Goal: Information Seeking & Learning: Compare options

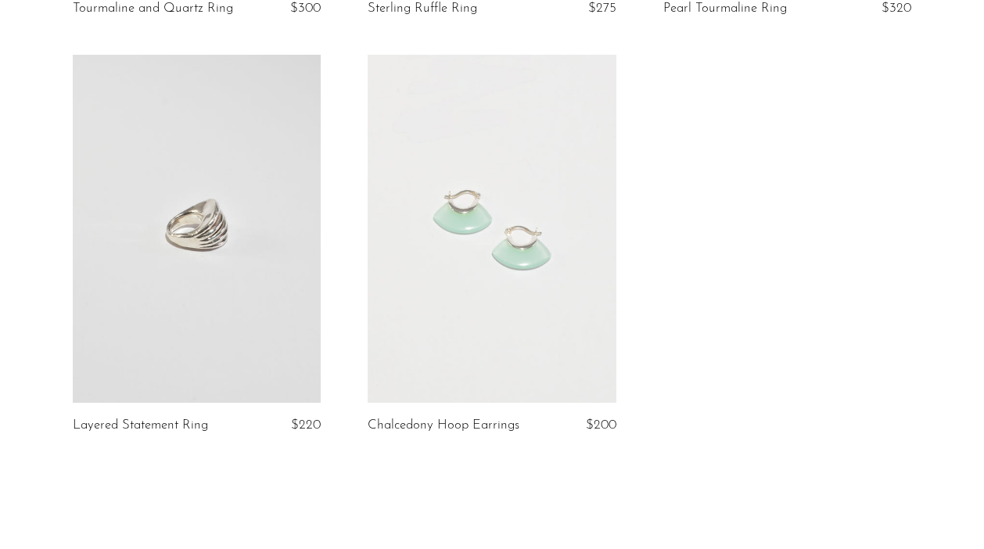
scroll to position [925, 0]
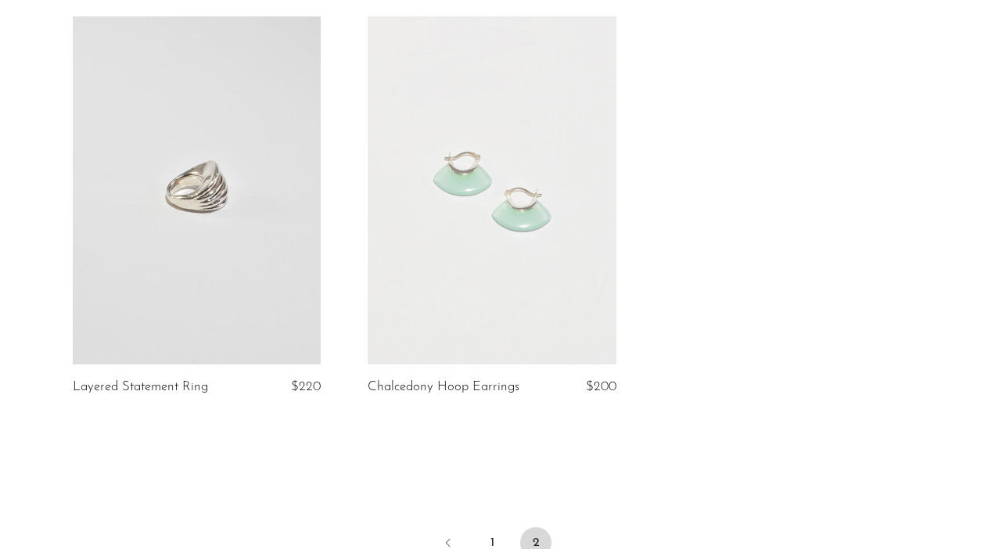
scroll to position [967, 0]
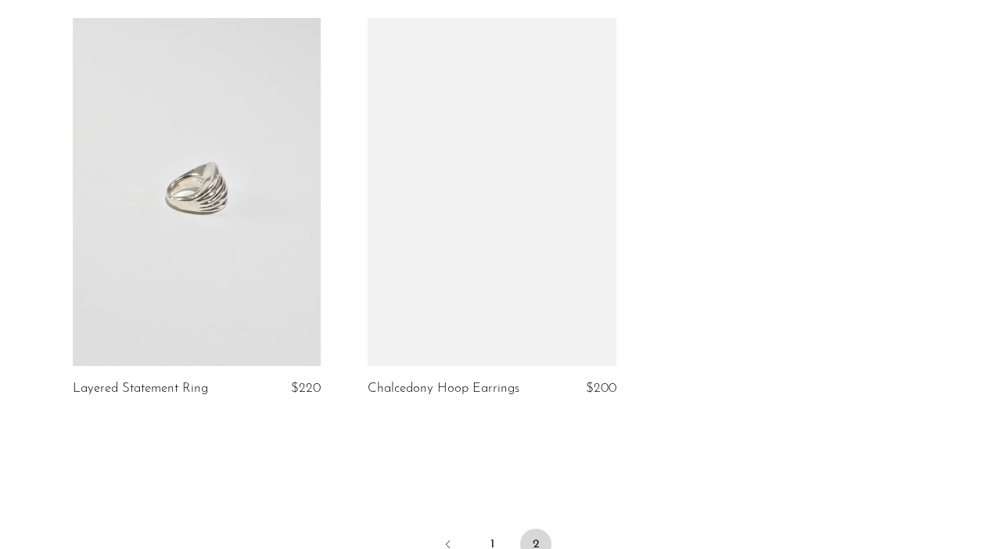
scroll to position [1001, 0]
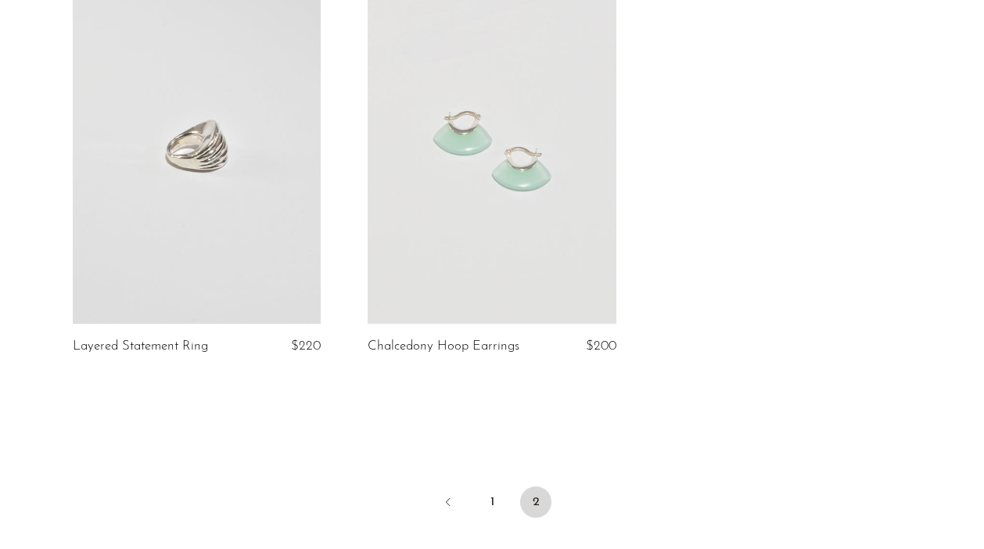
click at [468, 124] on link at bounding box center [492, 149] width 248 height 347
click at [182, 185] on link at bounding box center [197, 149] width 248 height 347
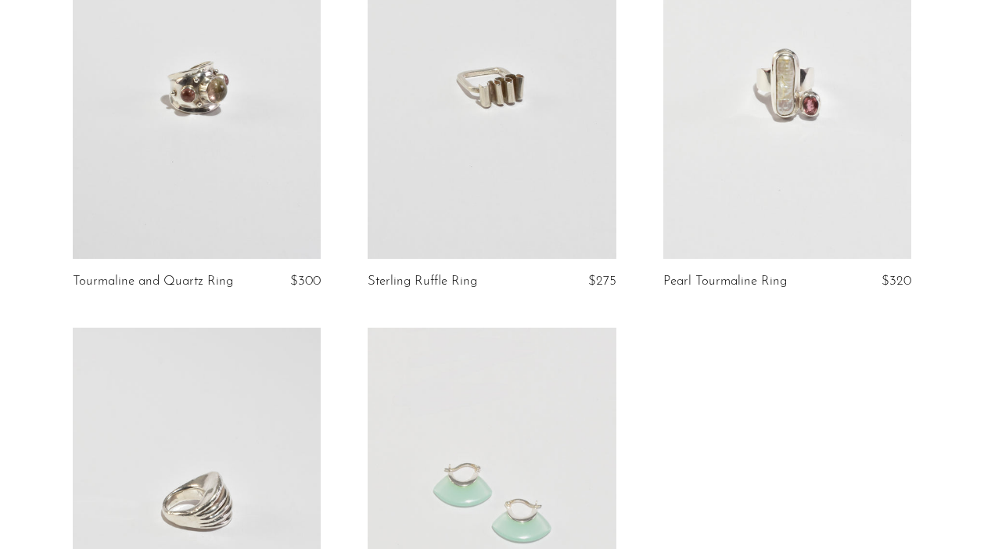
scroll to position [557, 0]
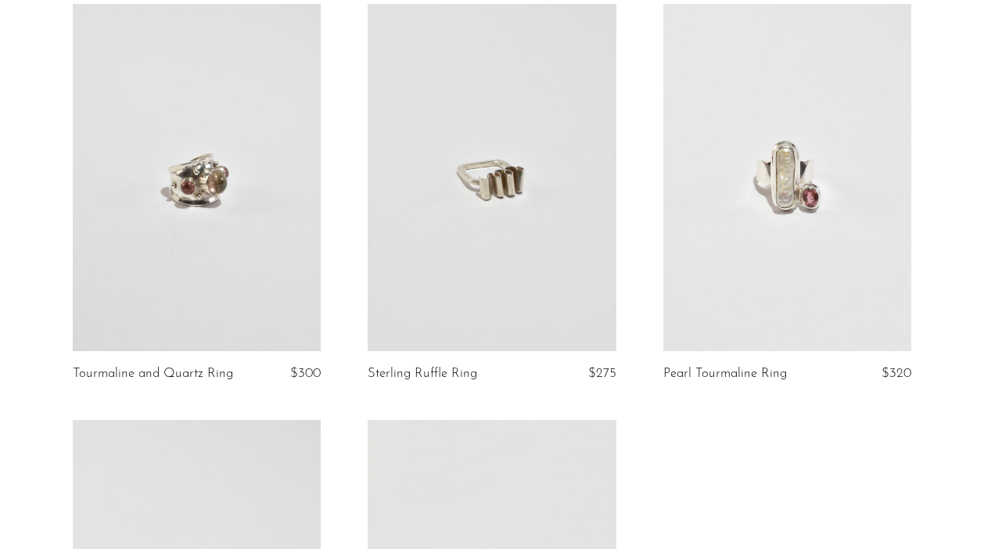
click at [565, 330] on link at bounding box center [492, 177] width 248 height 347
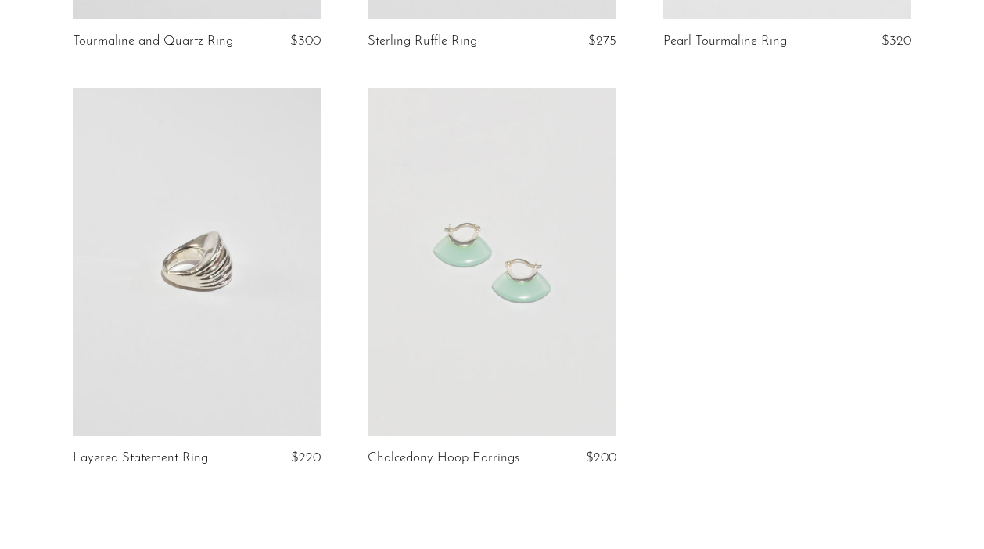
scroll to position [1208, 0]
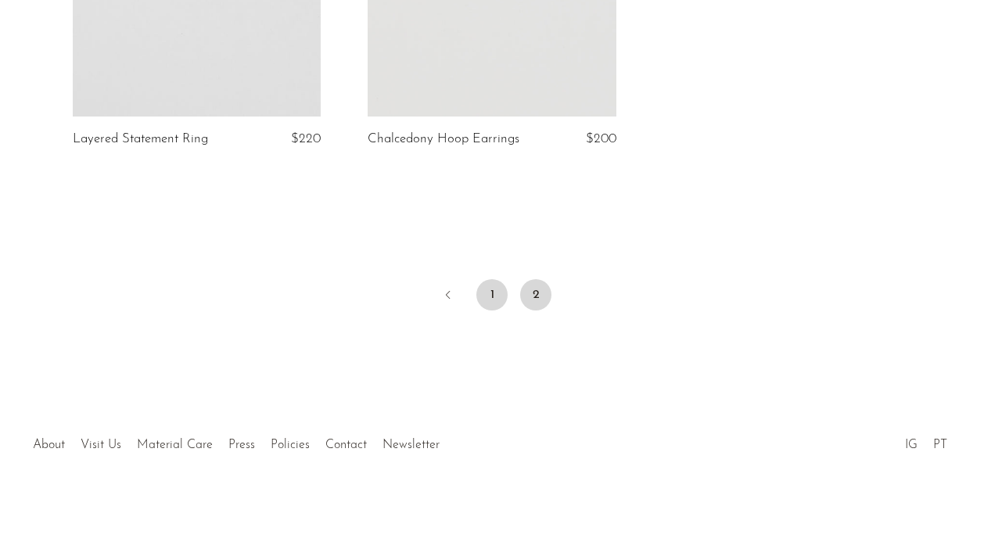
click at [494, 302] on link "1" at bounding box center [491, 294] width 31 height 31
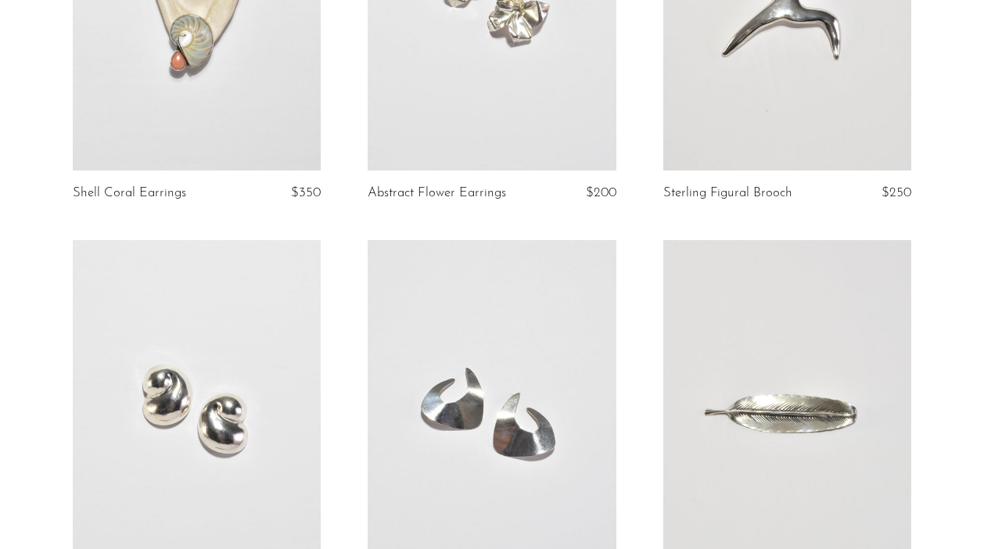
scroll to position [461, 0]
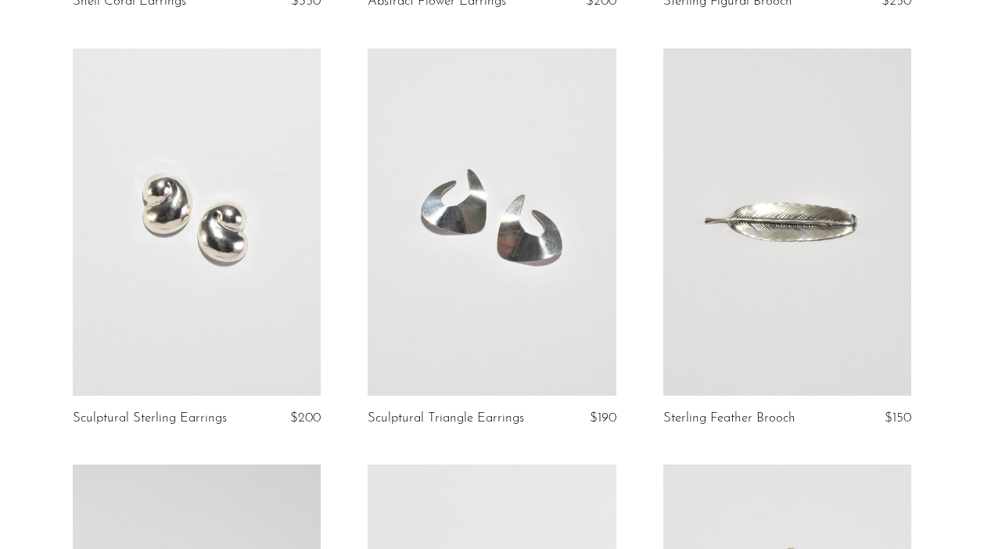
scroll to position [514, 0]
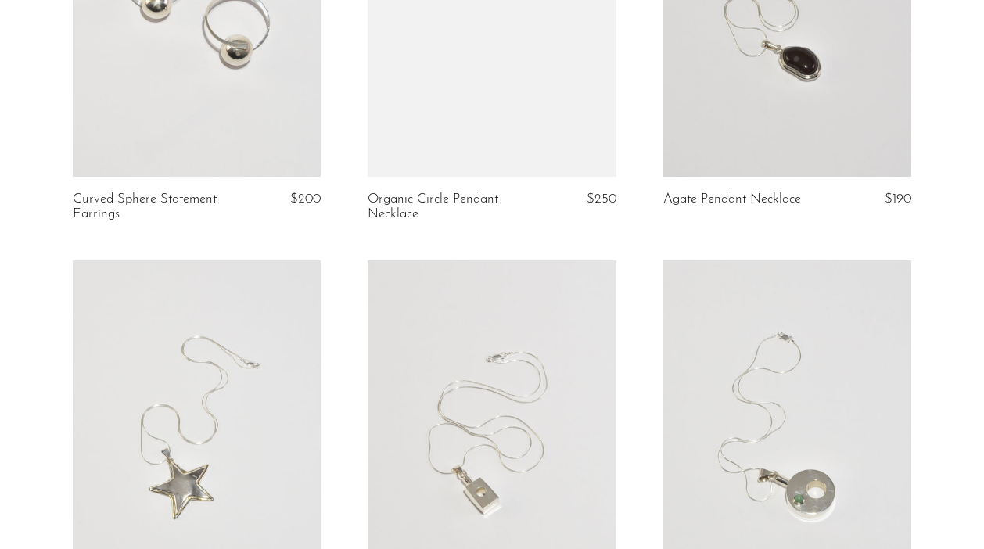
scroll to position [2023, 0]
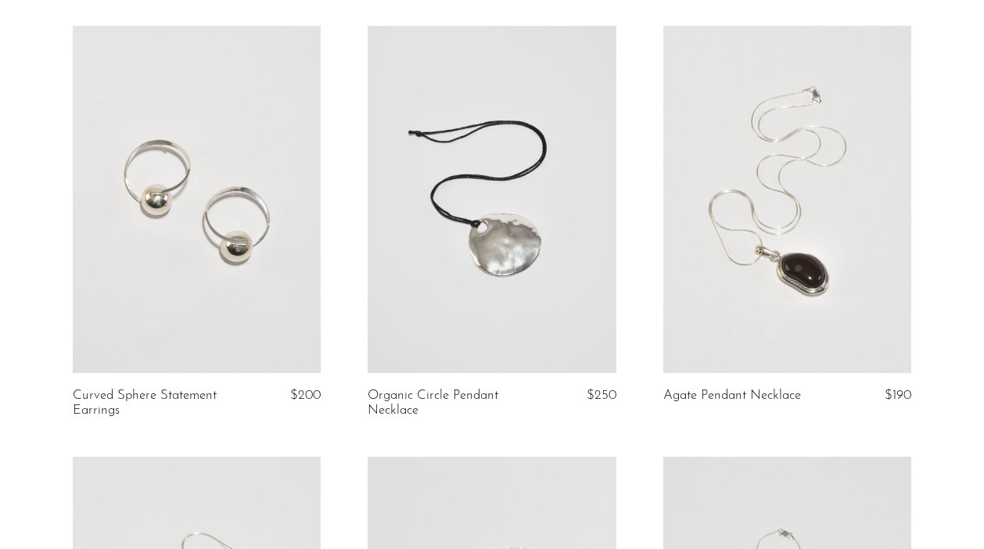
scroll to position [1626, 0]
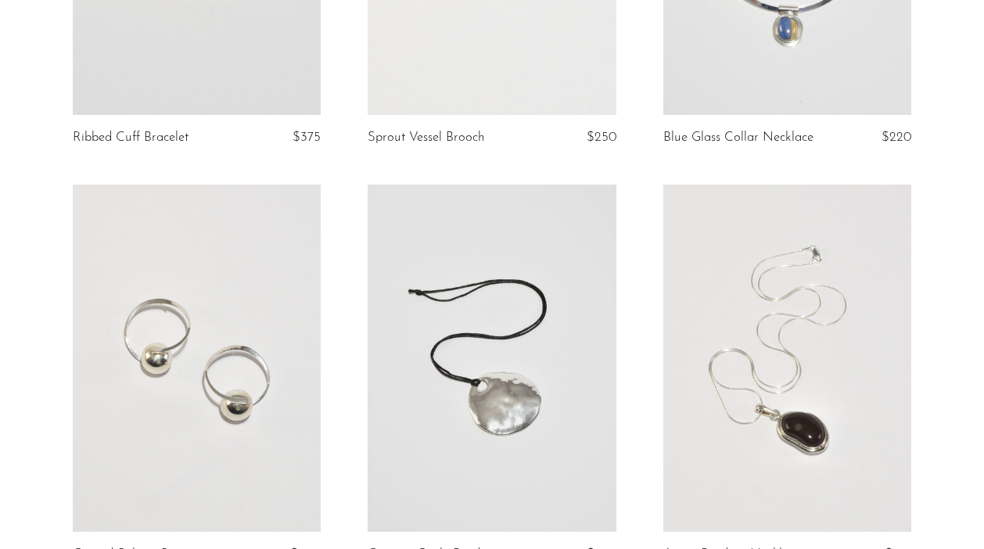
click at [816, 315] on link at bounding box center [787, 358] width 248 height 347
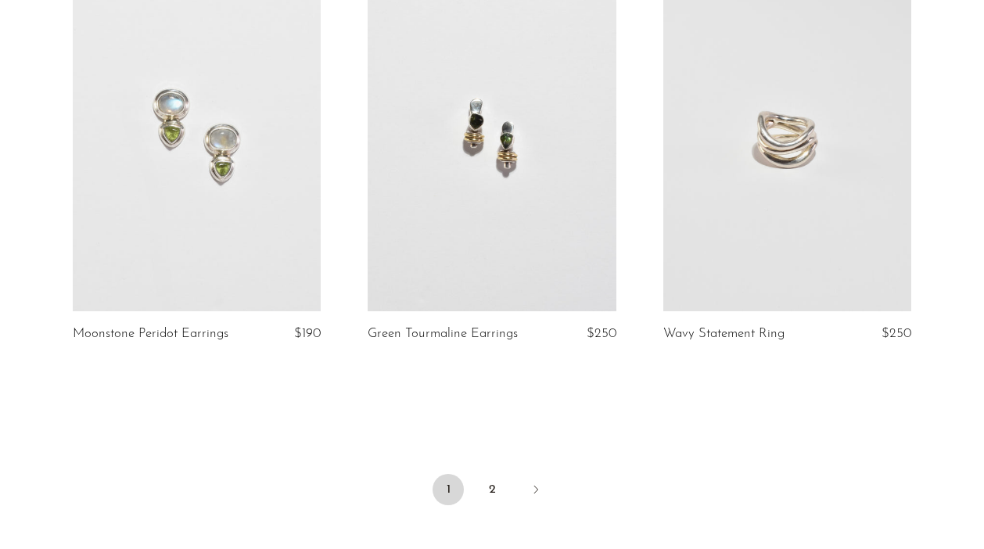
scroll to position [4808, 0]
click at [813, 242] on link at bounding box center [787, 135] width 248 height 347
click at [499, 179] on link at bounding box center [492, 135] width 248 height 347
click at [236, 227] on link at bounding box center [197, 135] width 248 height 347
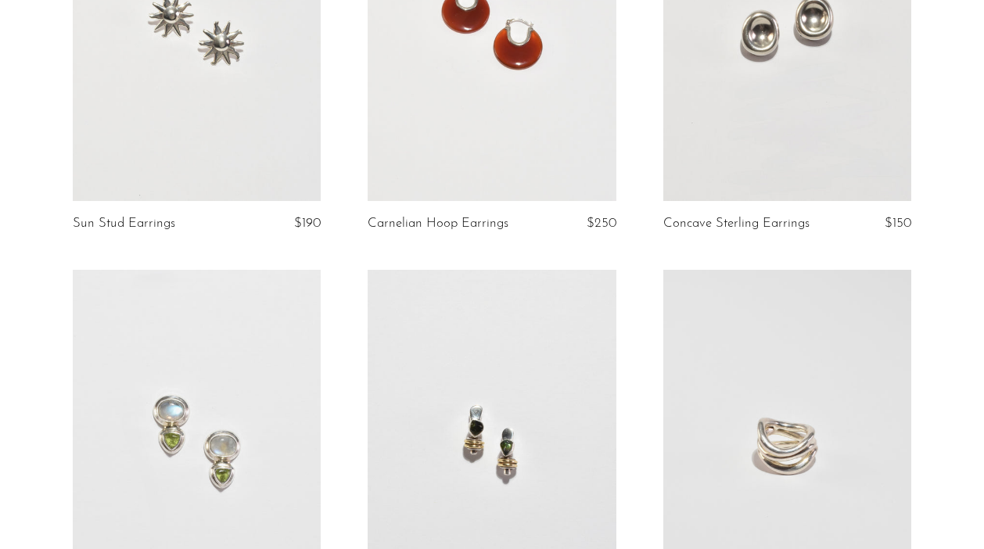
scroll to position [4150, 0]
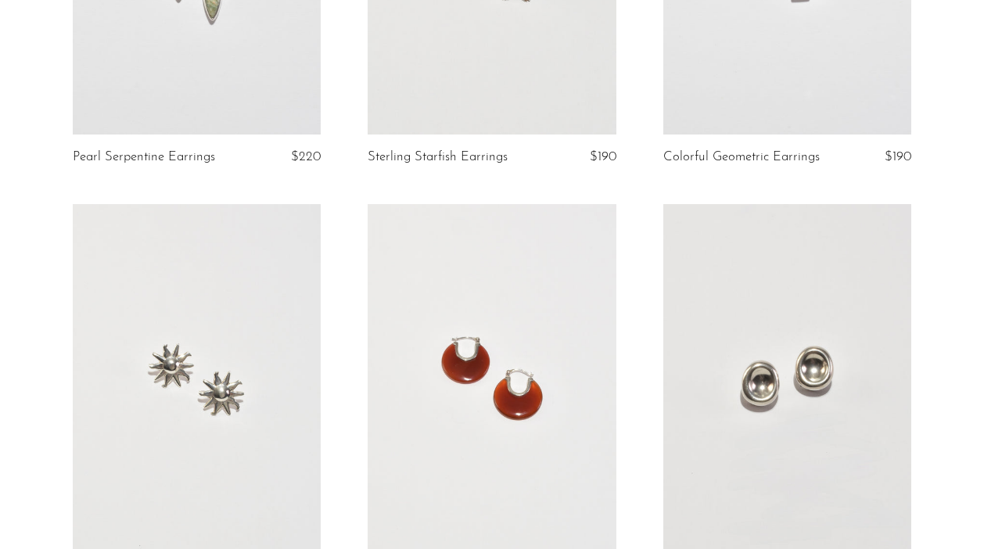
click at [806, 339] on link at bounding box center [787, 377] width 248 height 347
click at [461, 353] on link at bounding box center [492, 377] width 248 height 347
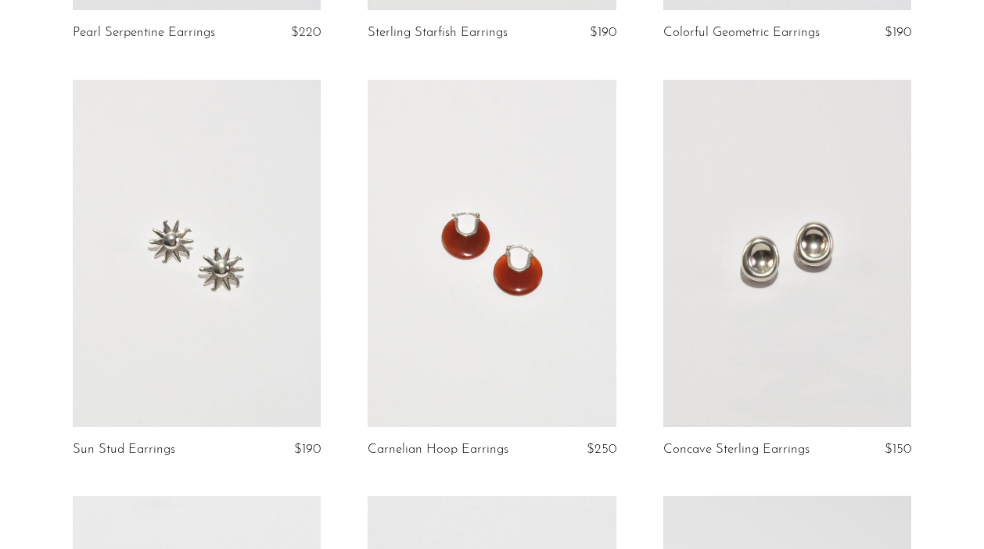
scroll to position [4276, 0]
click at [514, 189] on link at bounding box center [492, 251] width 248 height 347
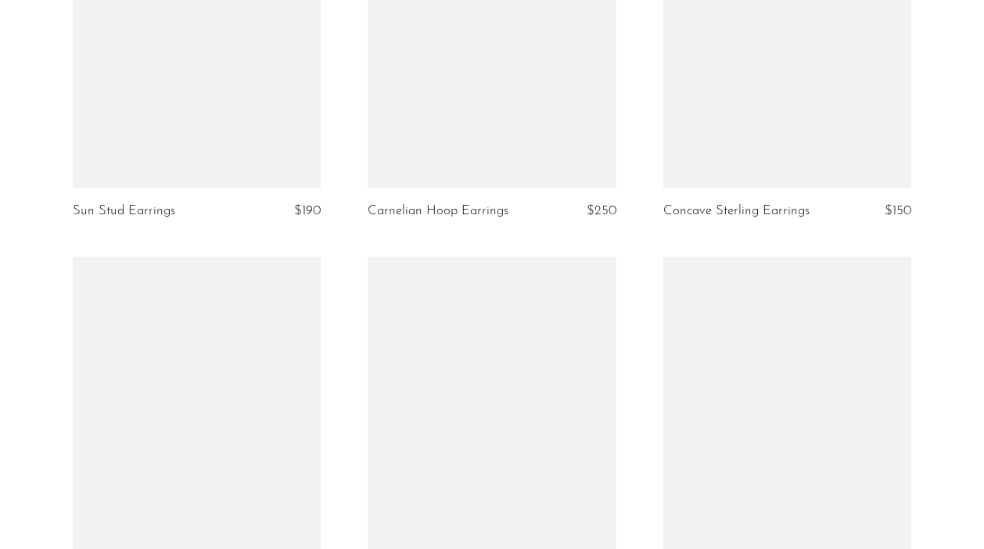
scroll to position [4515, 0]
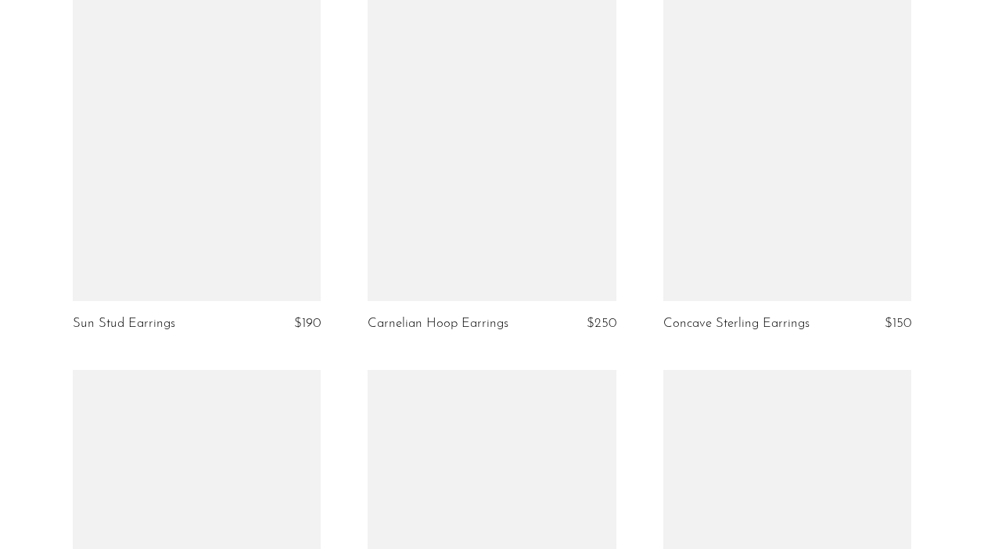
scroll to position [4421, 0]
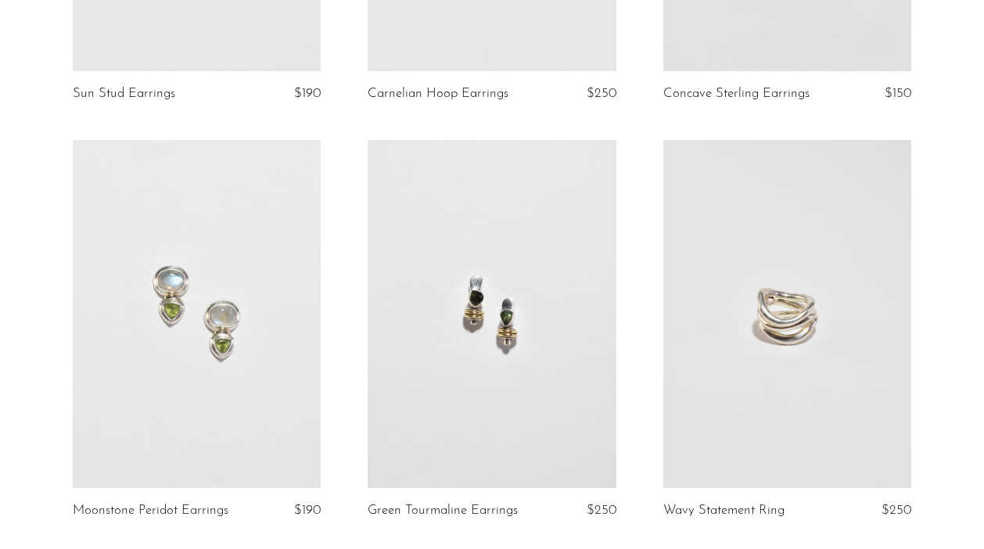
scroll to position [4631, 0]
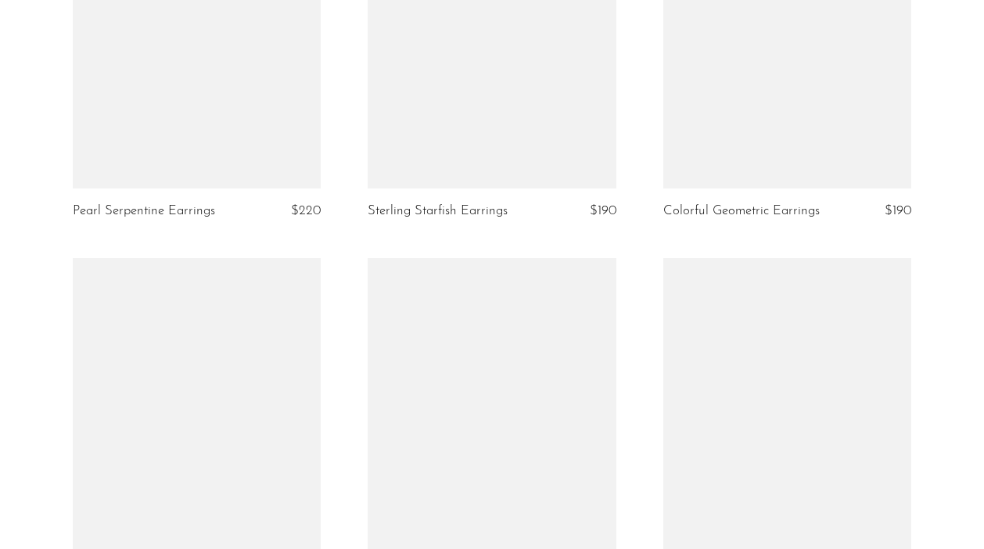
scroll to position [3929, 0]
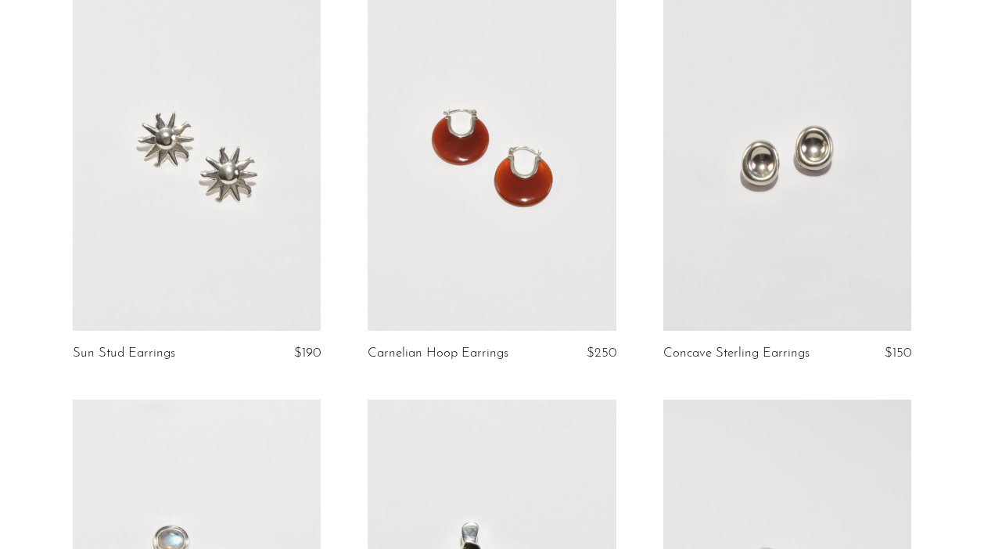
scroll to position [4374, 0]
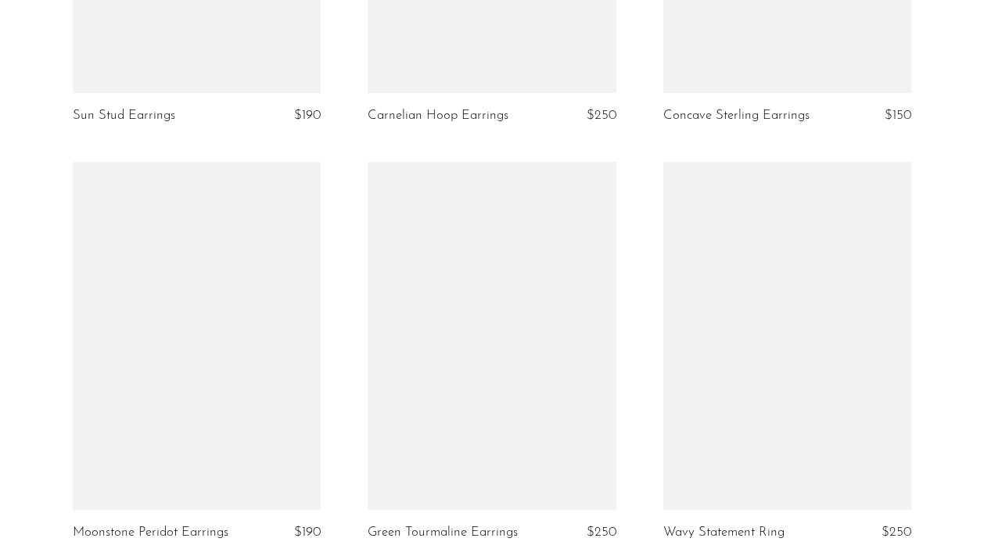
scroll to position [4793, 0]
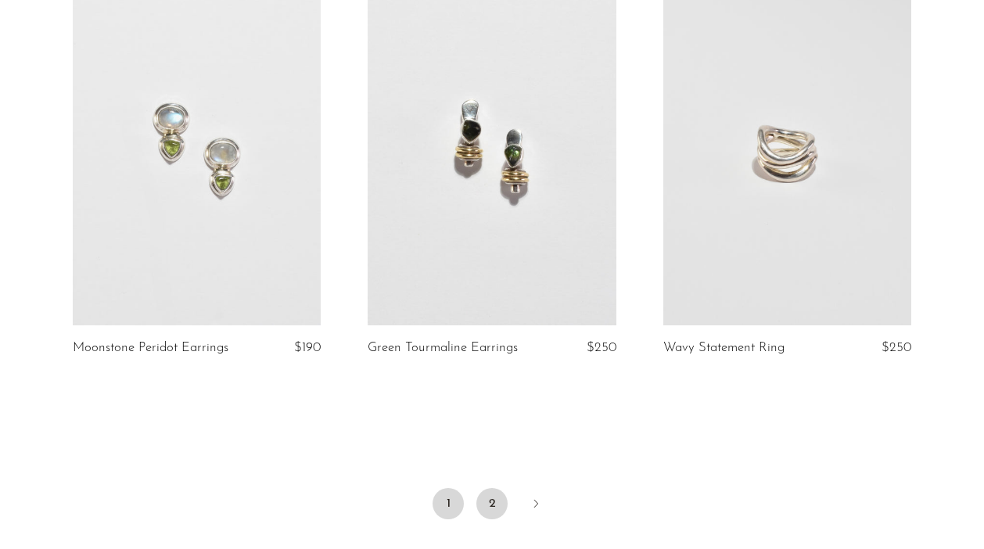
click at [490, 501] on link "2" at bounding box center [491, 503] width 31 height 31
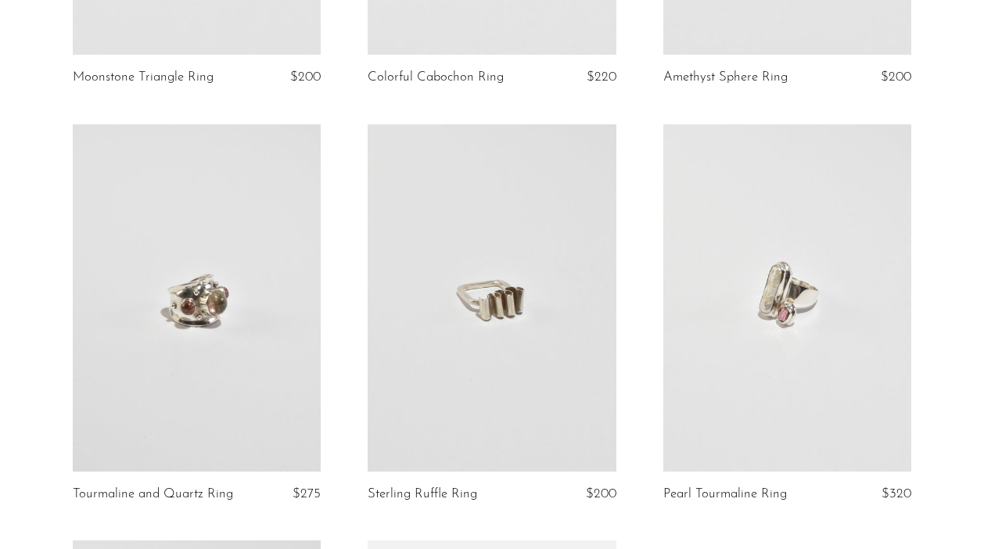
scroll to position [382, 0]
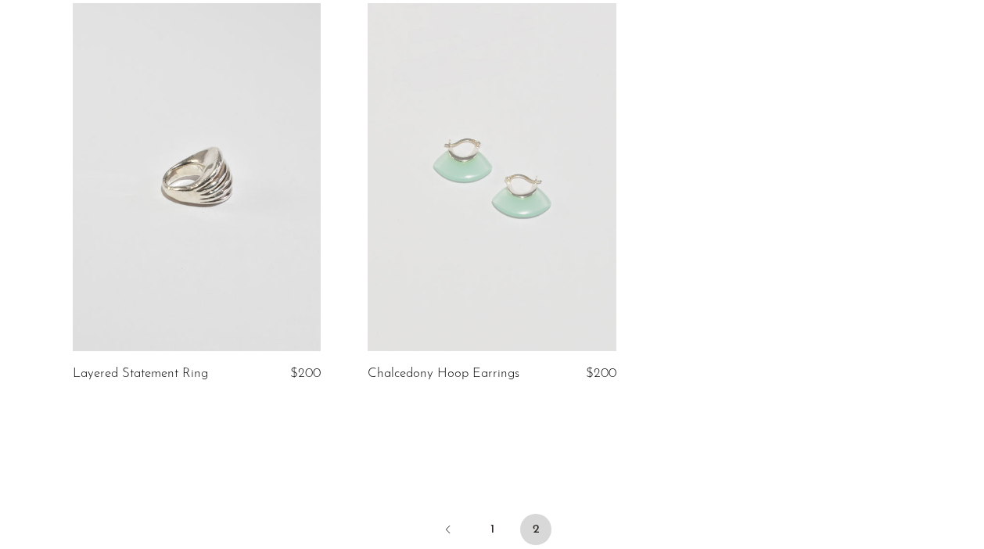
scroll to position [975, 0]
click at [493, 530] on link "1" at bounding box center [491, 528] width 31 height 31
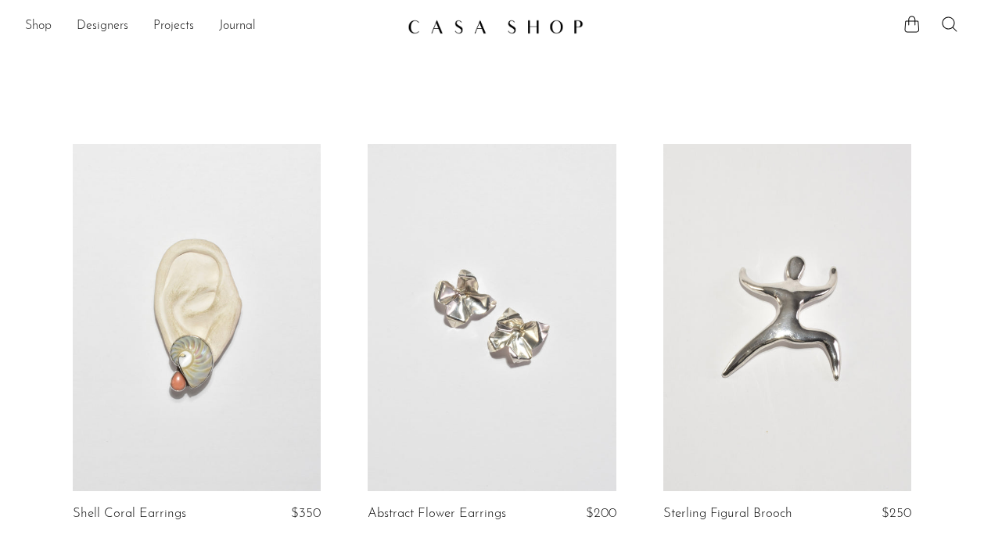
click at [36, 27] on link "Shop" at bounding box center [38, 26] width 27 height 20
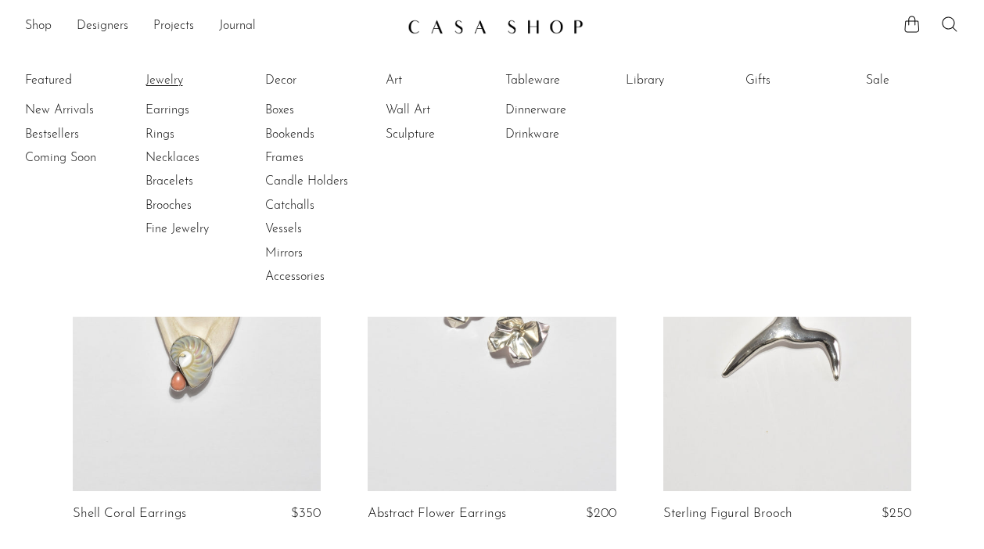
click at [169, 82] on link "Jewelry" at bounding box center [203, 80] width 117 height 17
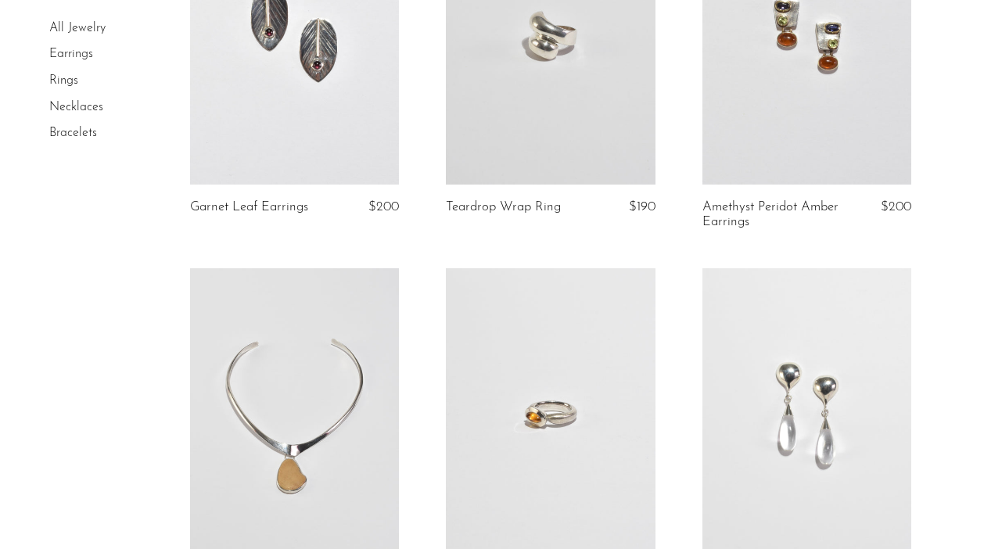
scroll to position [2873, 0]
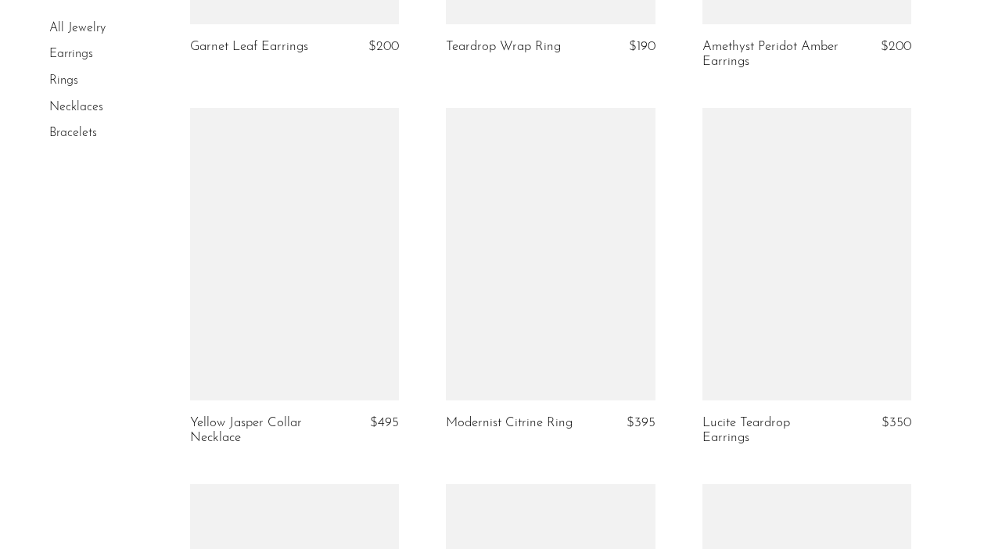
scroll to position [3086, 0]
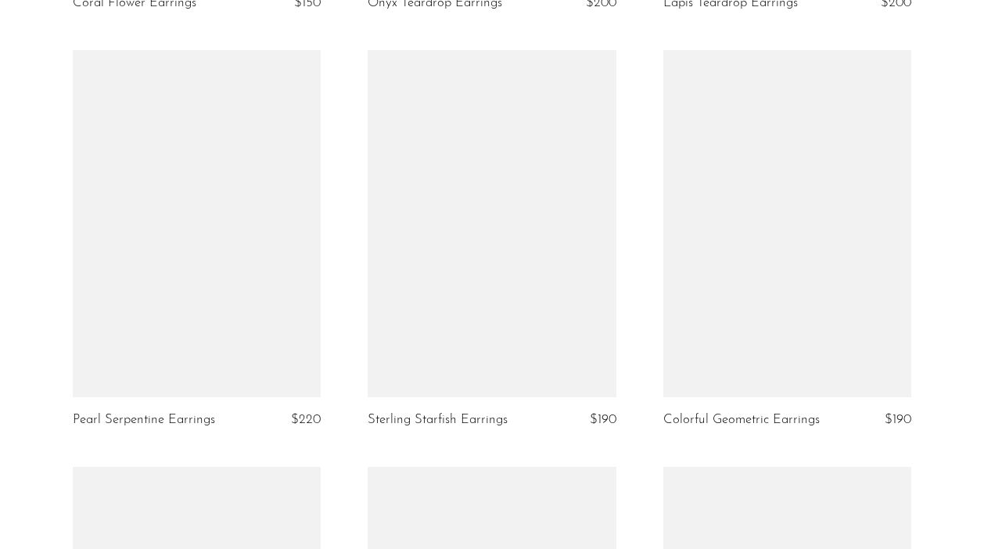
scroll to position [3897, 0]
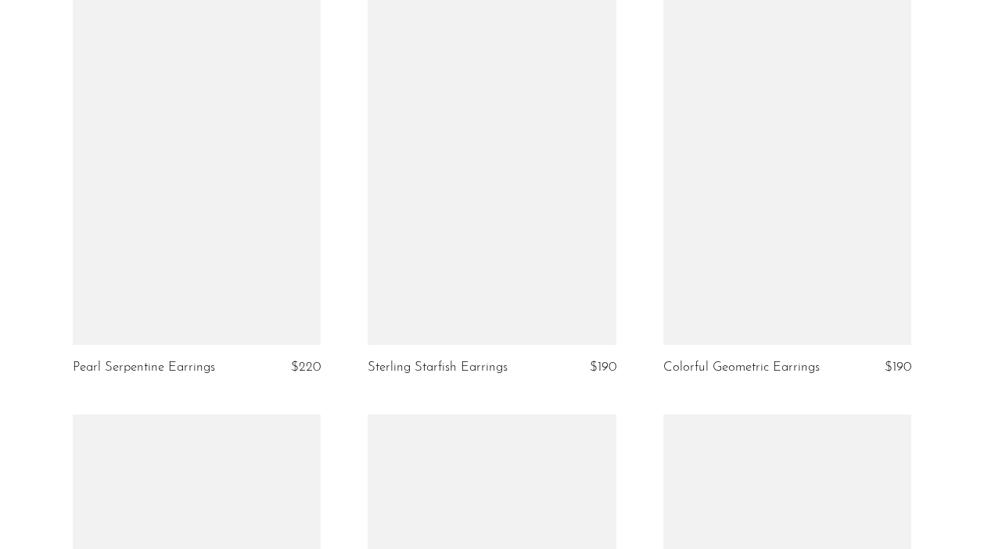
scroll to position [3938, 0]
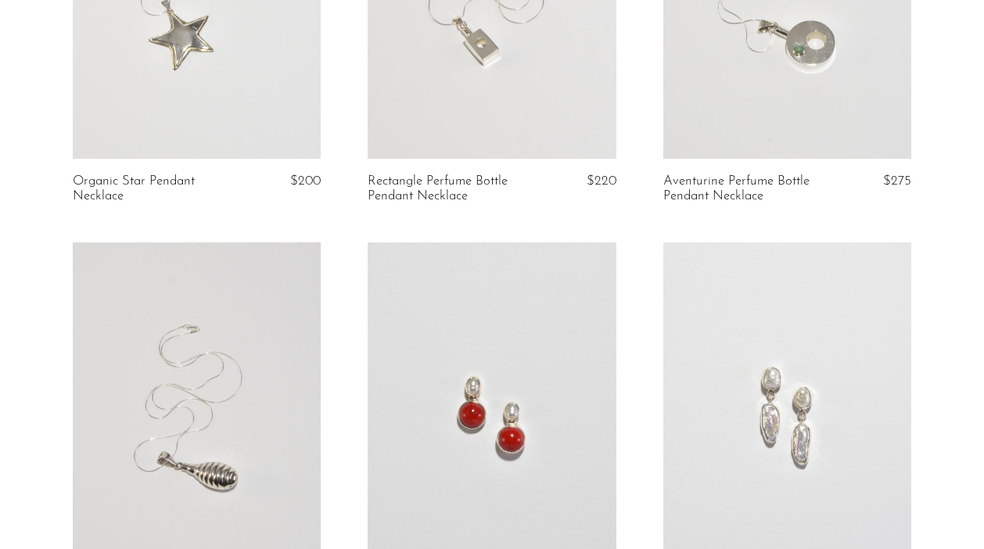
scroll to position [2287, 0]
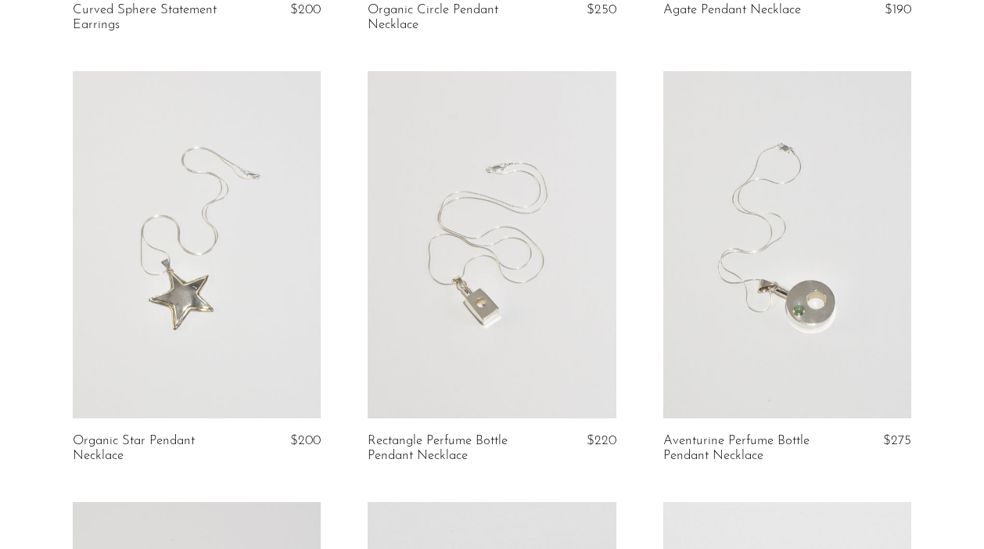
scroll to position [2173, 0]
click at [813, 222] on link at bounding box center [787, 242] width 248 height 347
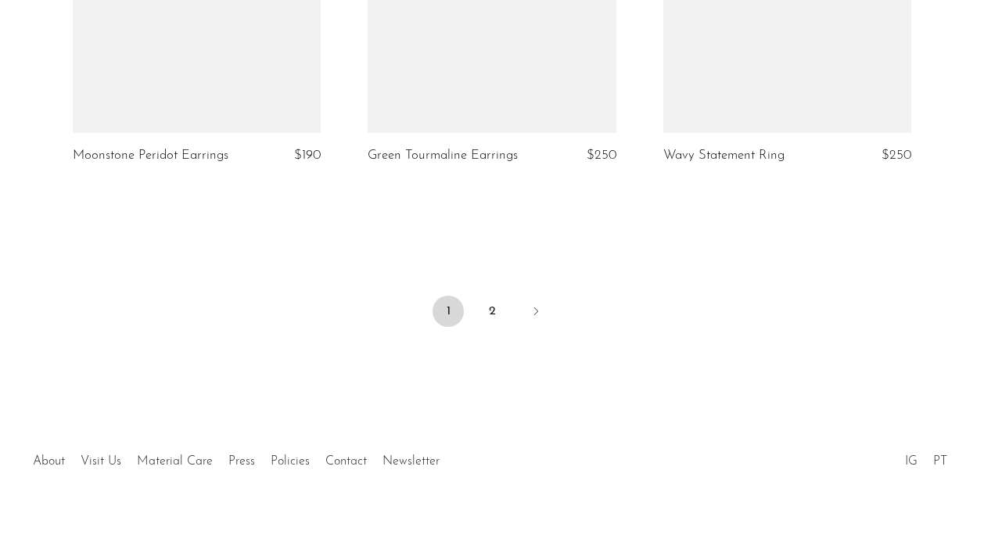
scroll to position [4988, 0]
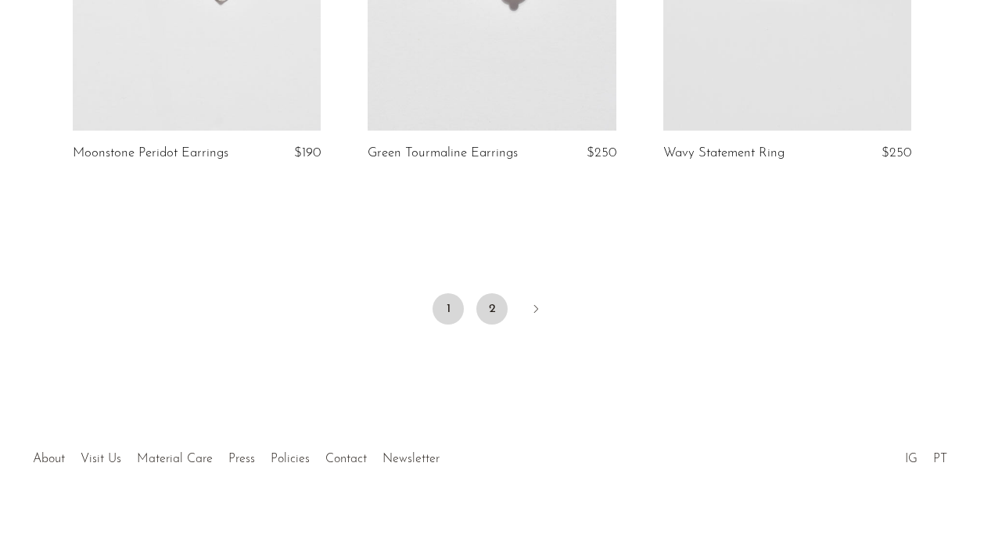
click at [499, 315] on link "2" at bounding box center [491, 308] width 31 height 31
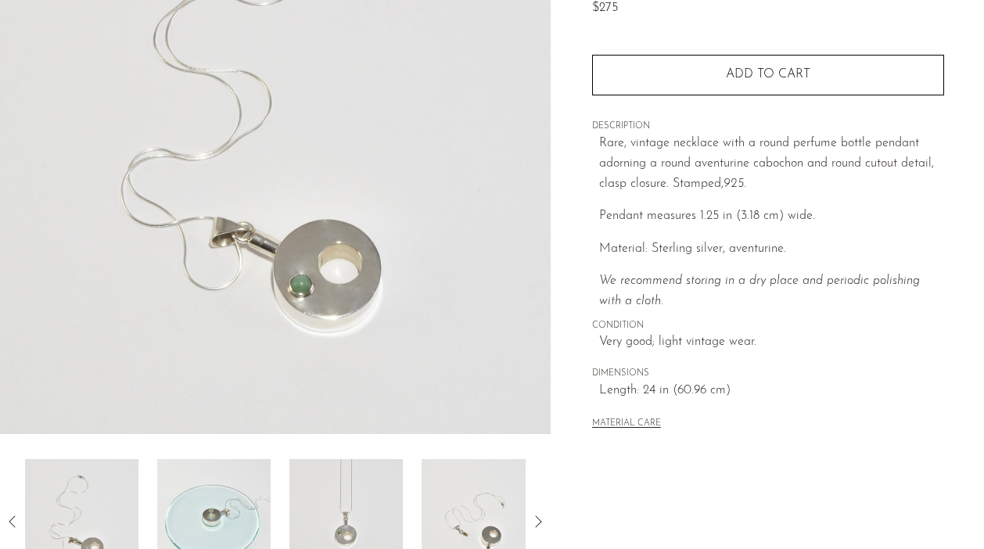
scroll to position [382, 0]
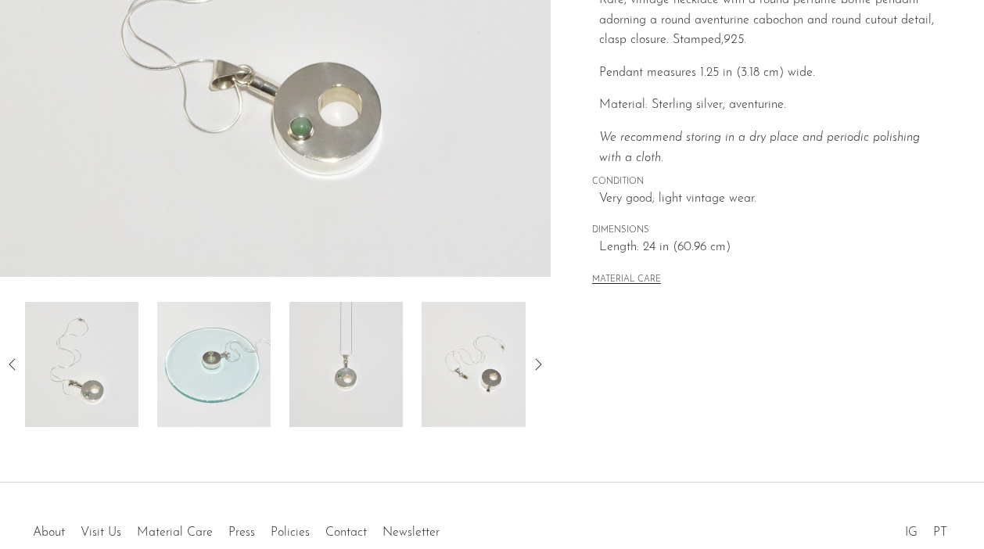
click at [206, 382] on img at bounding box center [213, 364] width 113 height 125
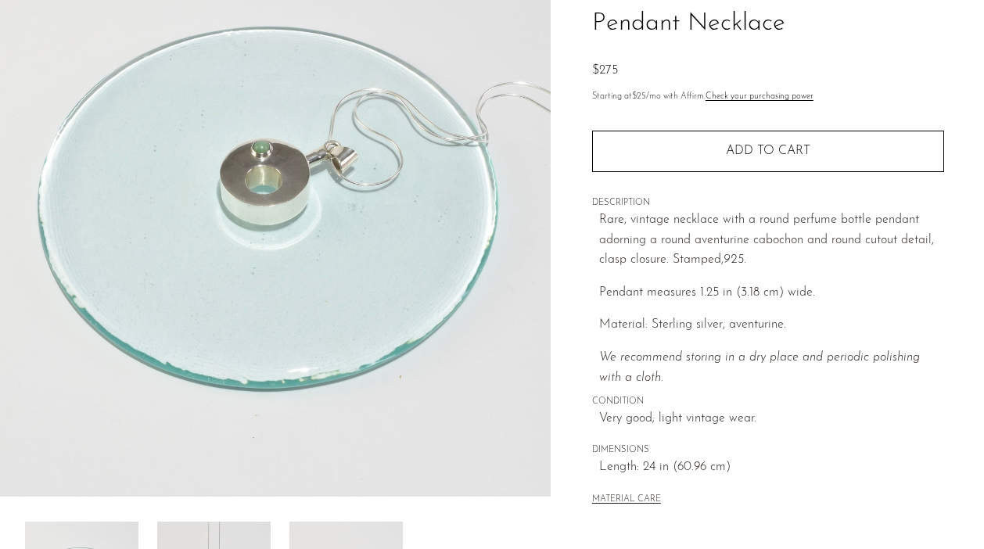
scroll to position [163, 0]
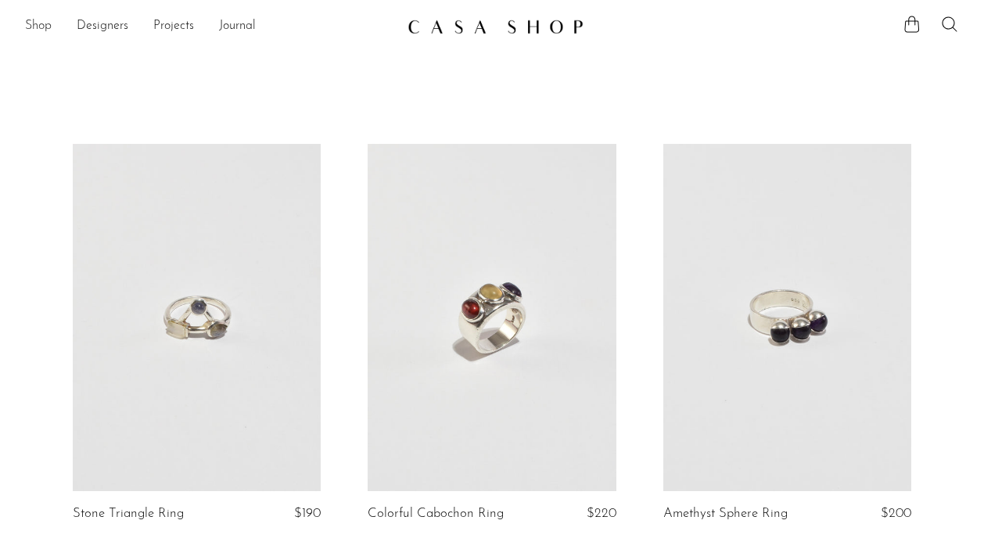
click at [37, 31] on link "Shop" at bounding box center [38, 26] width 27 height 20
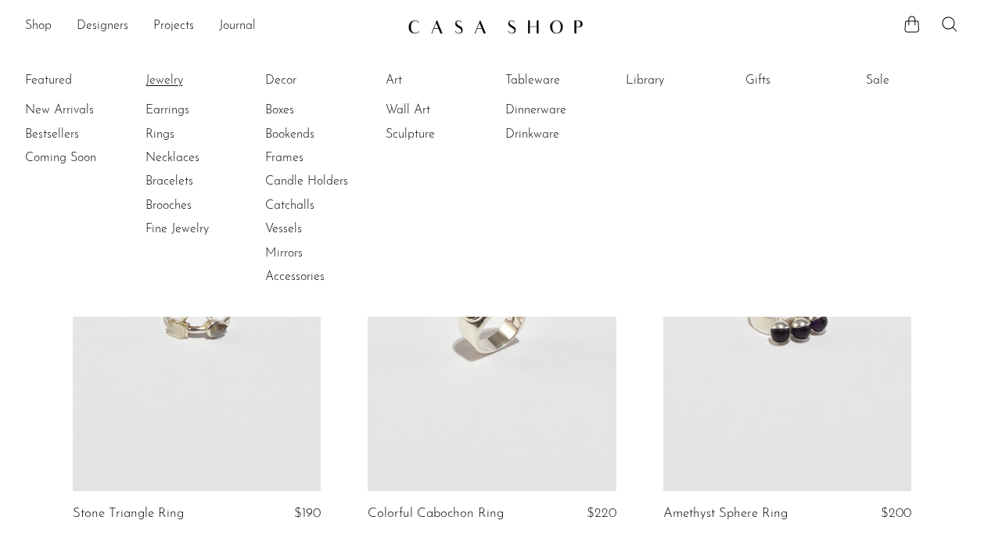
click at [170, 80] on link "Jewelry" at bounding box center [203, 80] width 117 height 17
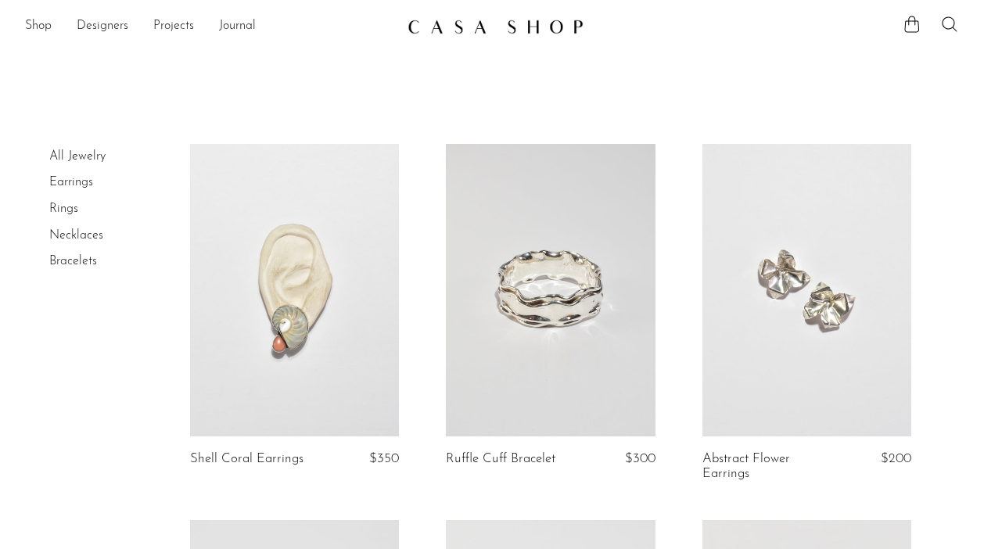
click at [312, 248] on link at bounding box center [294, 290] width 209 height 293
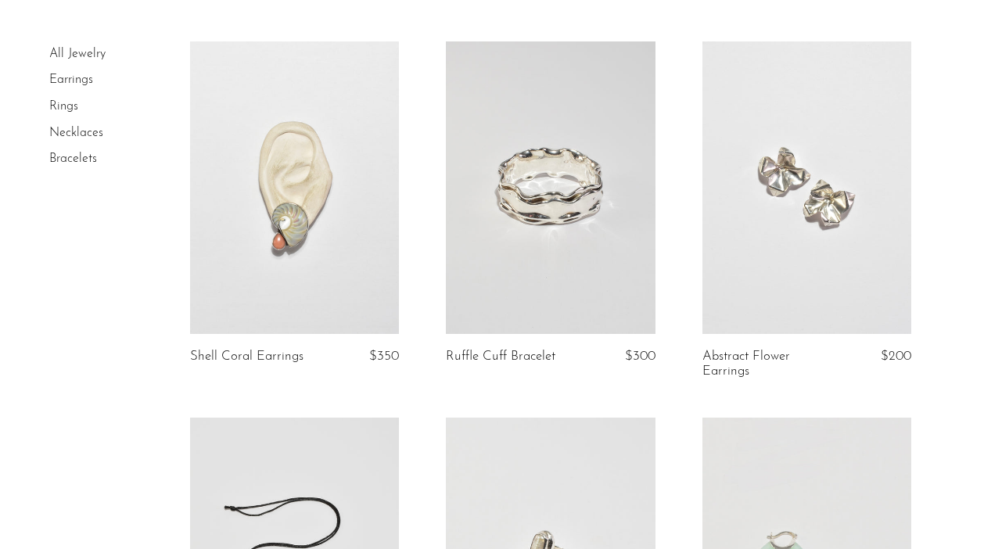
scroll to position [153, 0]
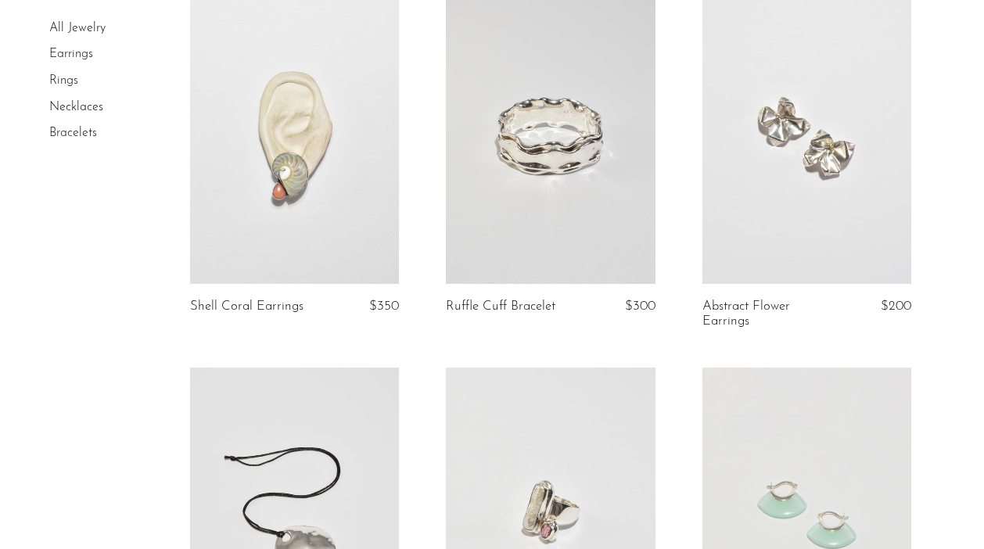
click at [541, 163] on link at bounding box center [550, 137] width 209 height 293
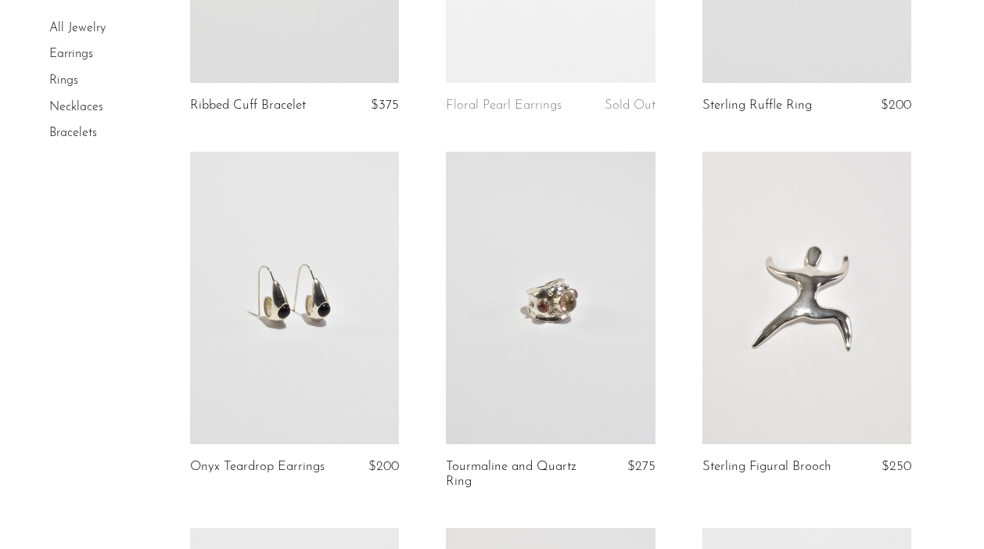
scroll to position [1168, 0]
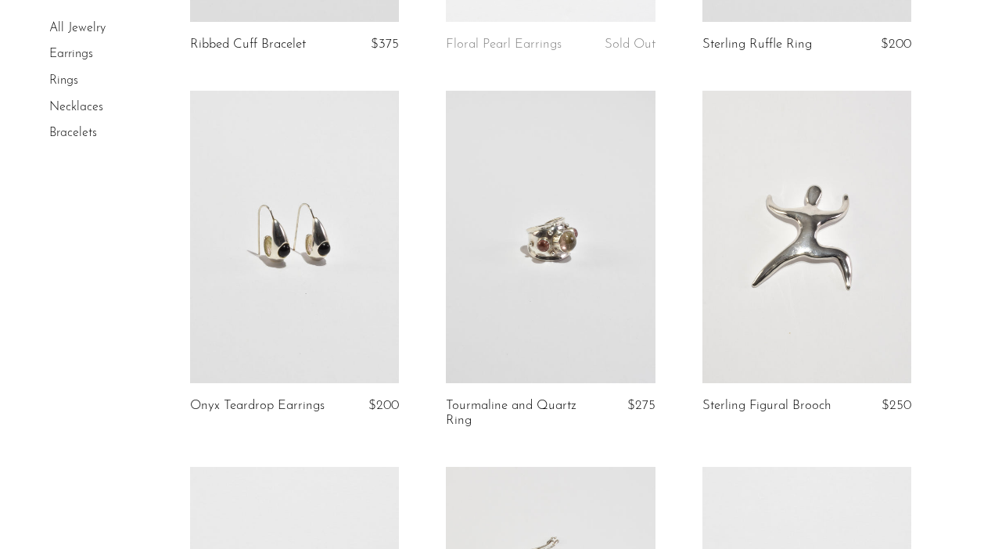
click at [817, 246] on link at bounding box center [806, 237] width 209 height 293
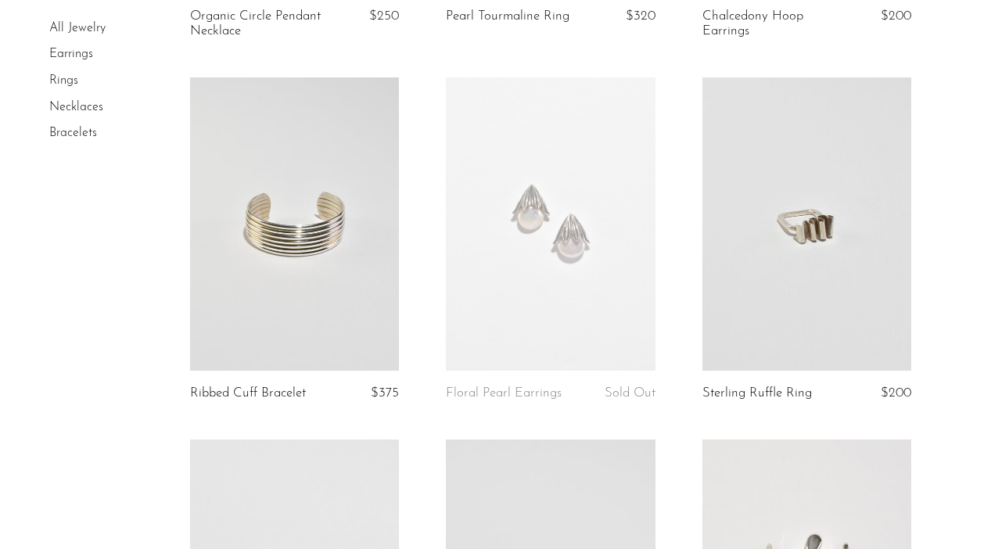
scroll to position [814, 0]
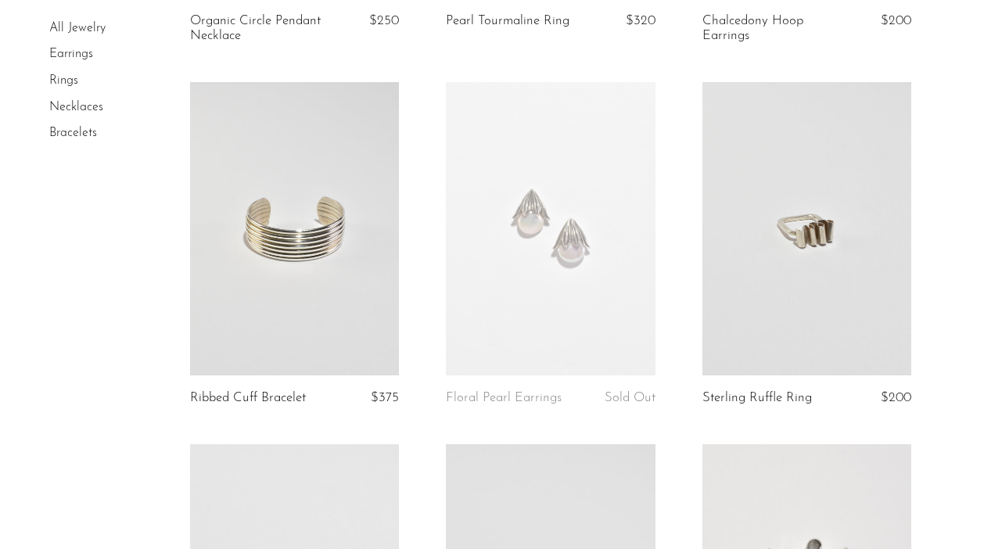
click at [806, 239] on link at bounding box center [806, 228] width 209 height 293
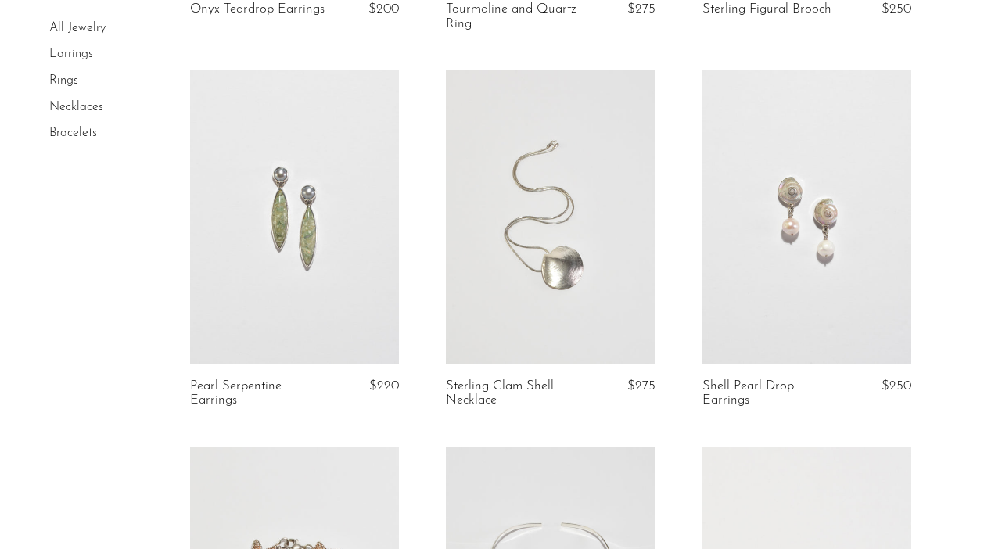
scroll to position [1567, 0]
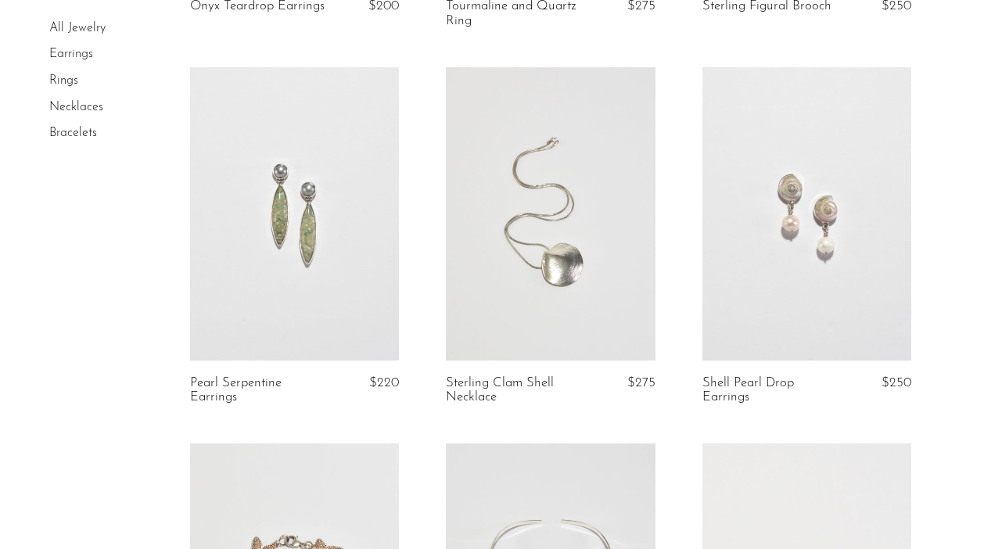
click at [343, 295] on link at bounding box center [294, 213] width 209 height 293
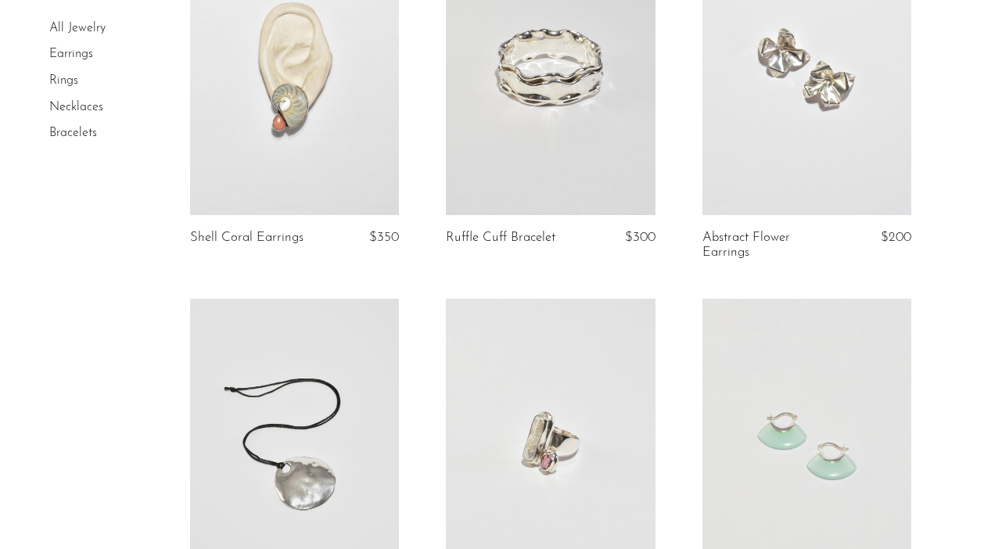
scroll to position [247, 0]
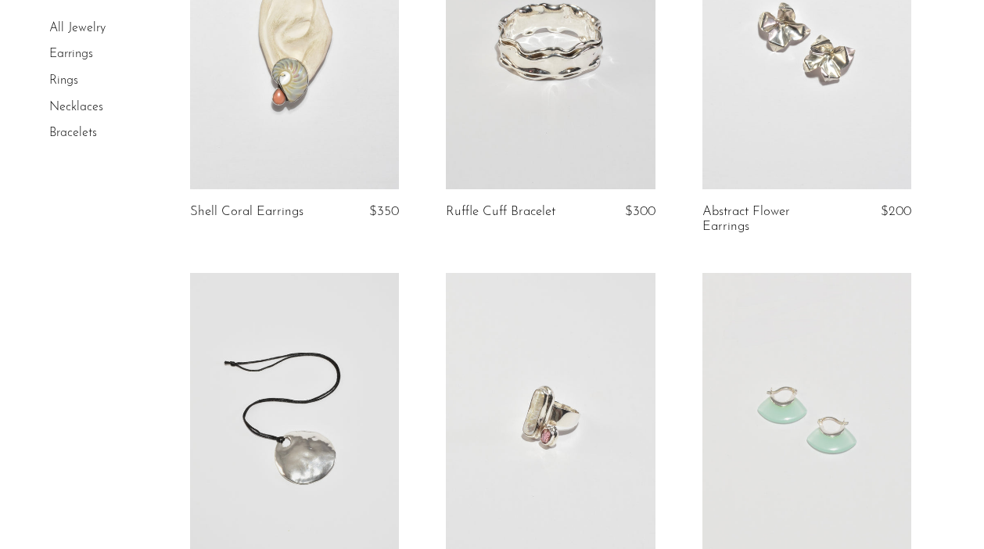
click at [293, 360] on link at bounding box center [294, 419] width 209 height 293
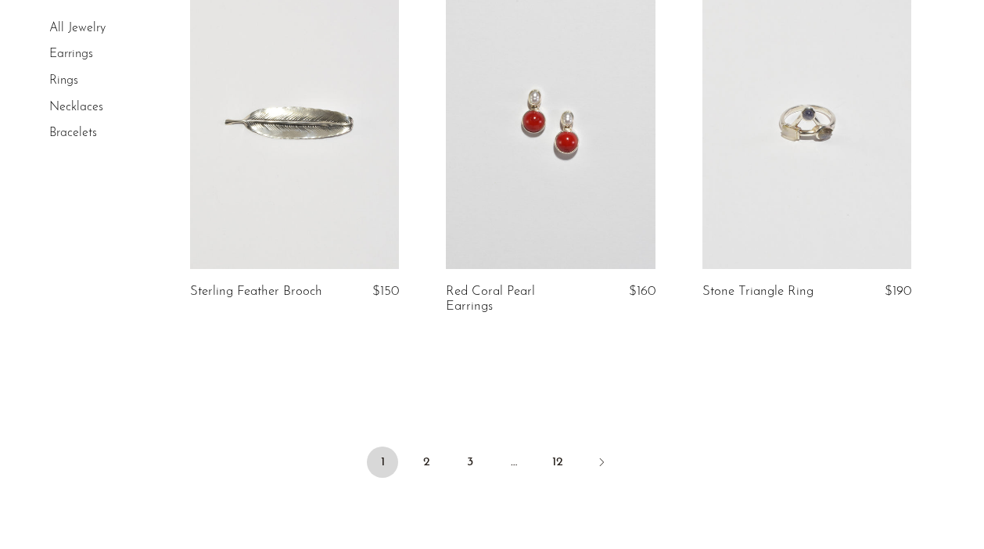
scroll to position [4297, 0]
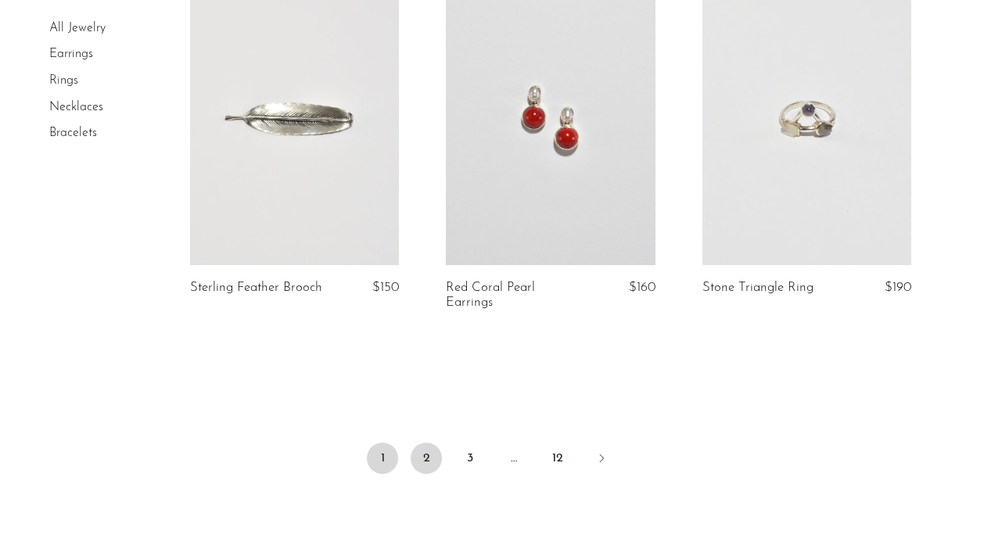
click at [436, 465] on link "2" at bounding box center [426, 458] width 31 height 31
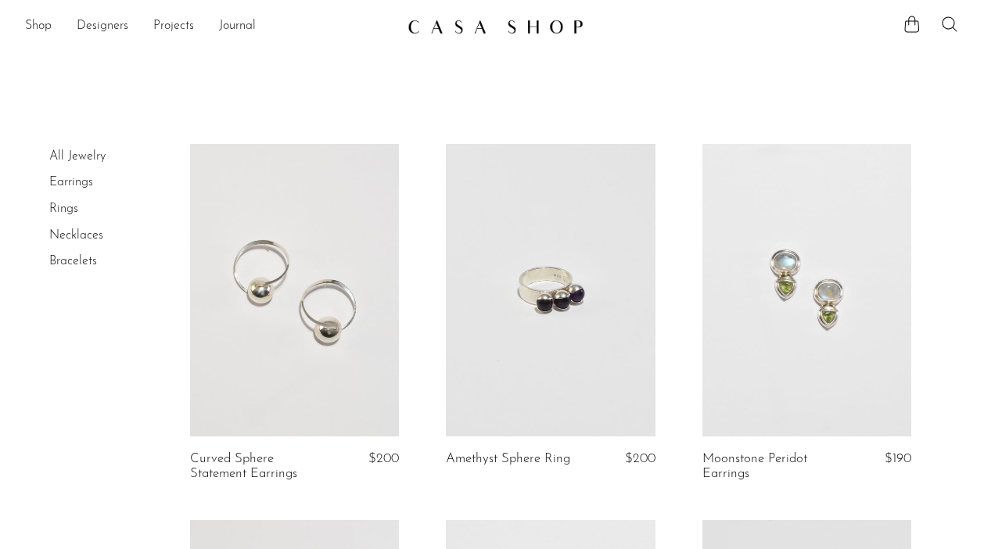
click at [813, 334] on link at bounding box center [806, 290] width 209 height 293
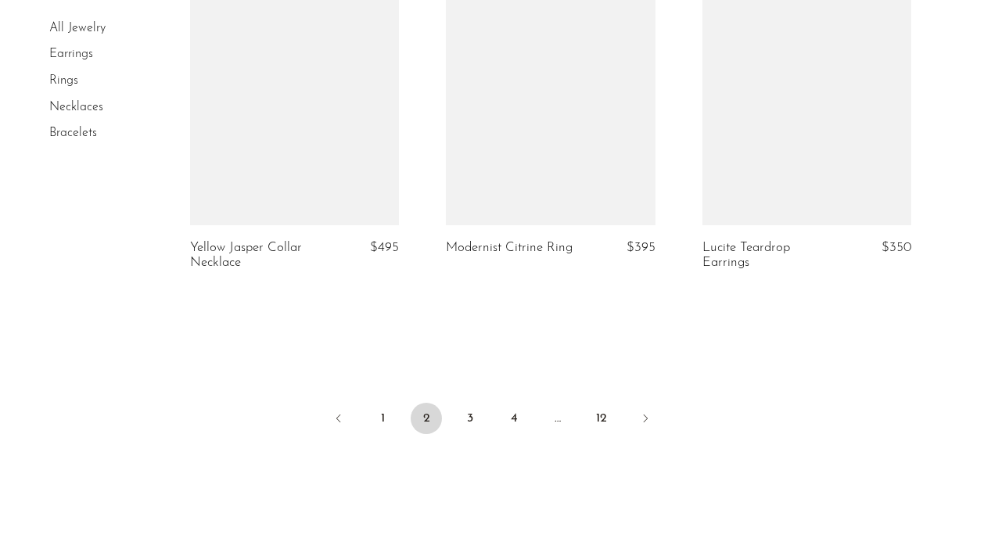
scroll to position [4475, 0]
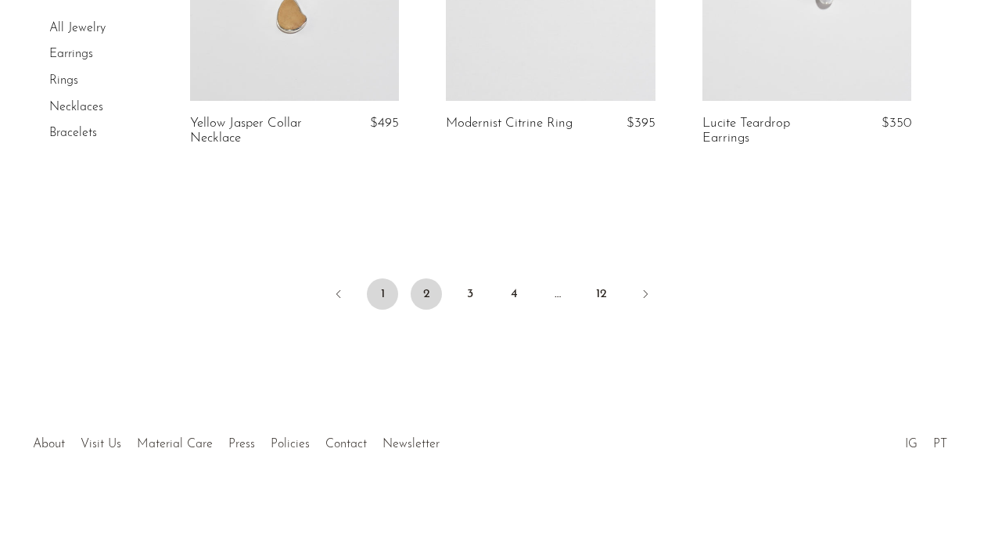
click at [393, 285] on link "1" at bounding box center [382, 293] width 31 height 31
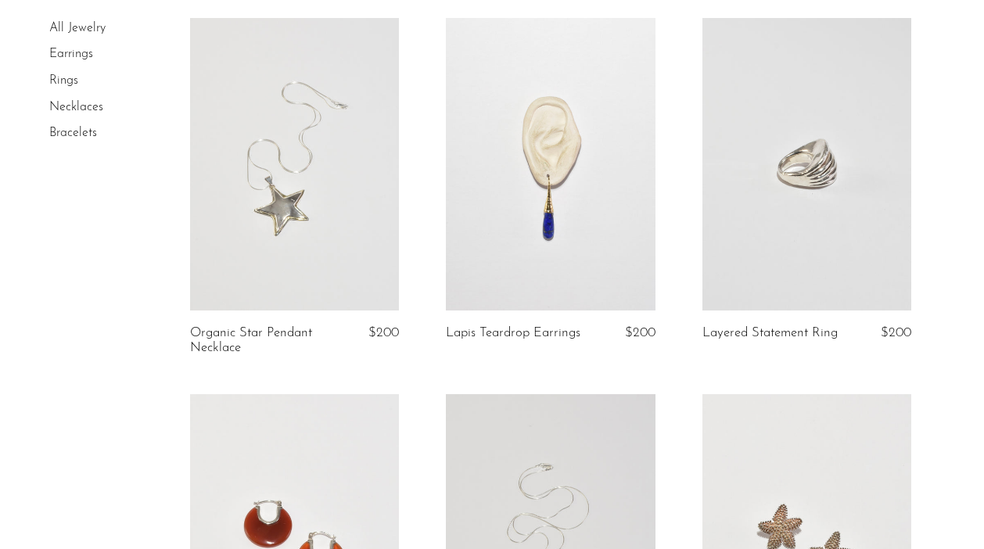
scroll to position [2745, 0]
click at [860, 165] on link at bounding box center [806, 165] width 209 height 293
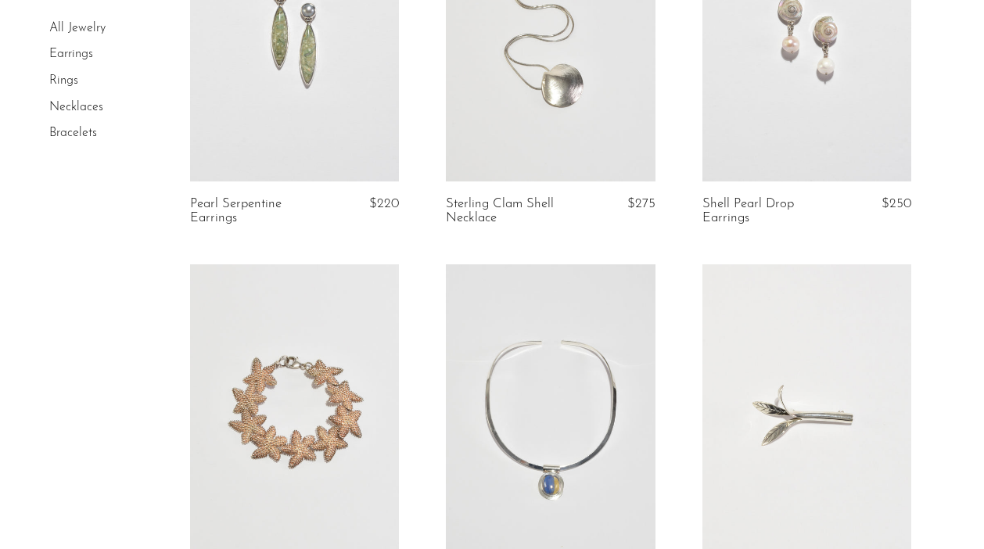
scroll to position [1752, 0]
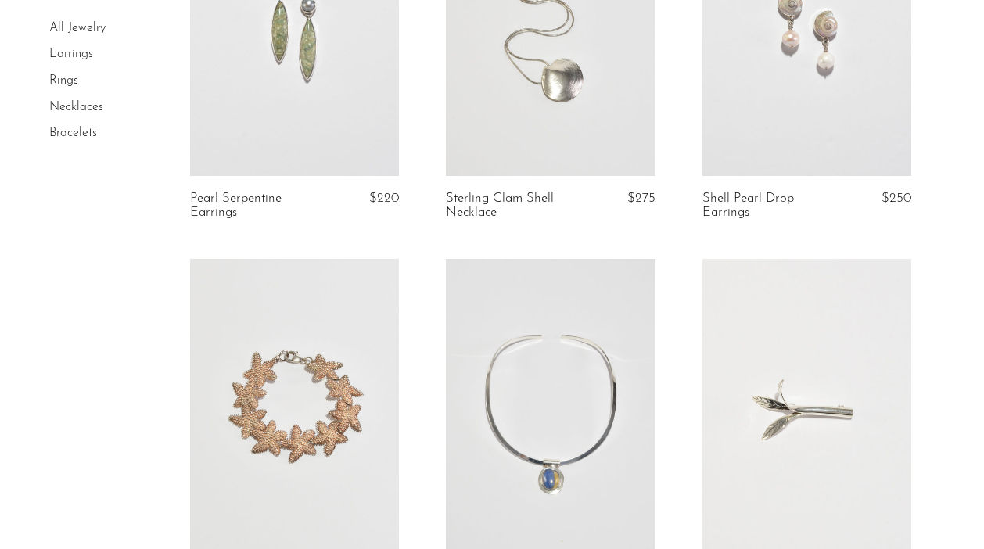
click at [576, 389] on link at bounding box center [550, 405] width 209 height 293
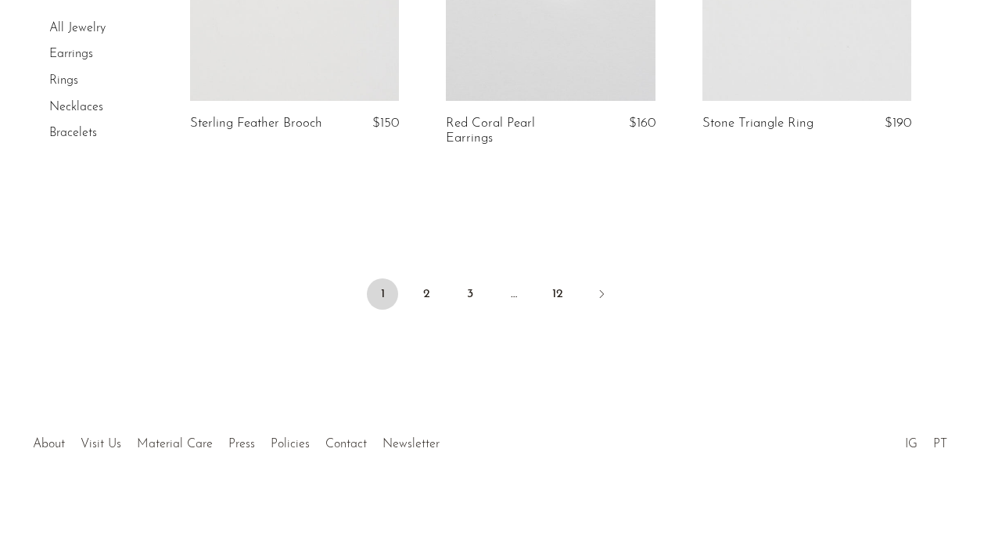
scroll to position [4475, 0]
click at [414, 292] on link "2" at bounding box center [426, 293] width 31 height 31
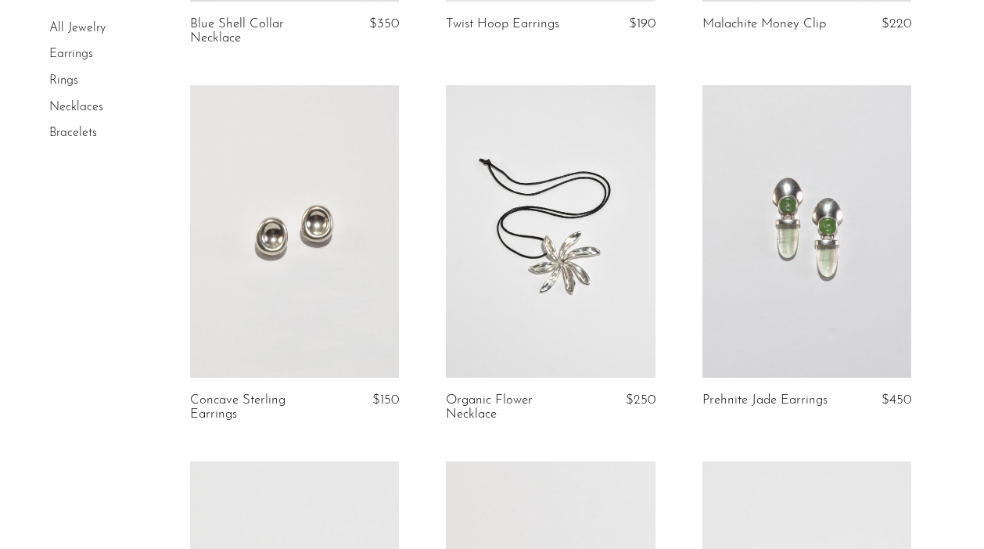
scroll to position [1565, 0]
click at [307, 257] on link at bounding box center [294, 230] width 209 height 293
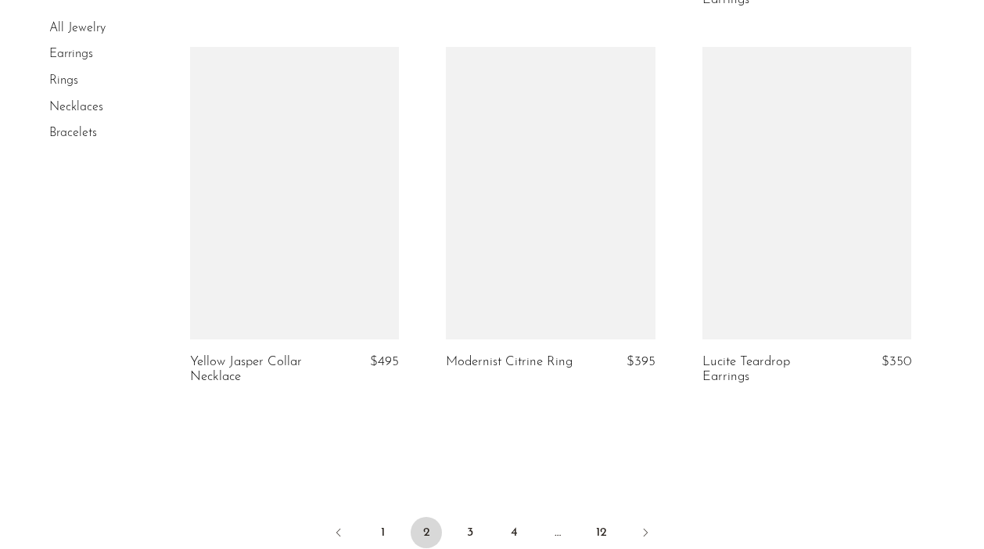
scroll to position [4475, 0]
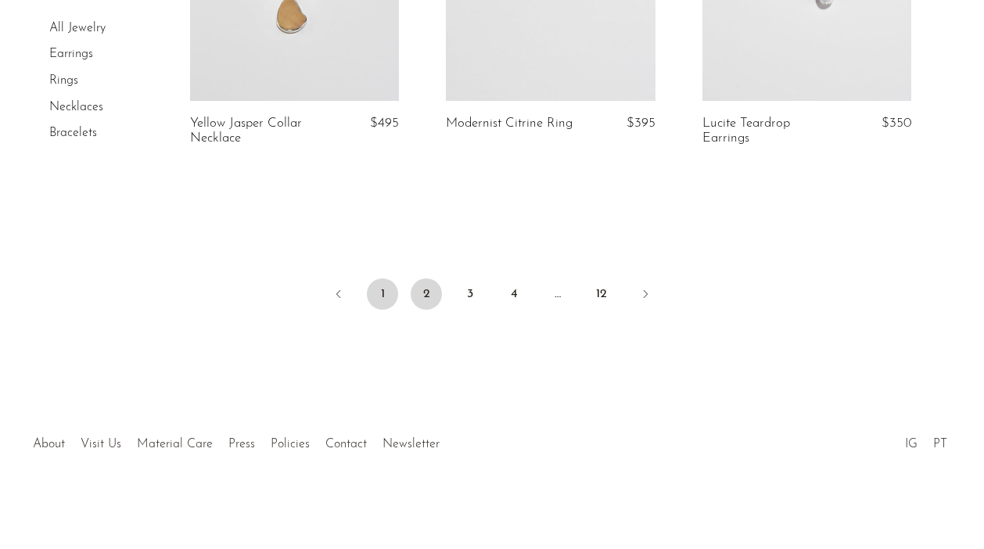
click at [379, 294] on link "1" at bounding box center [382, 293] width 31 height 31
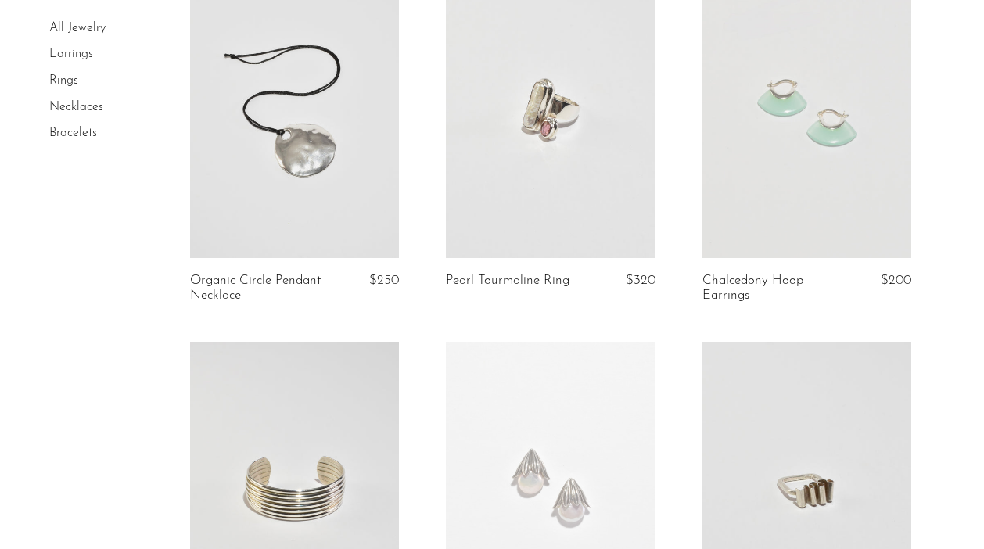
scroll to position [551, 0]
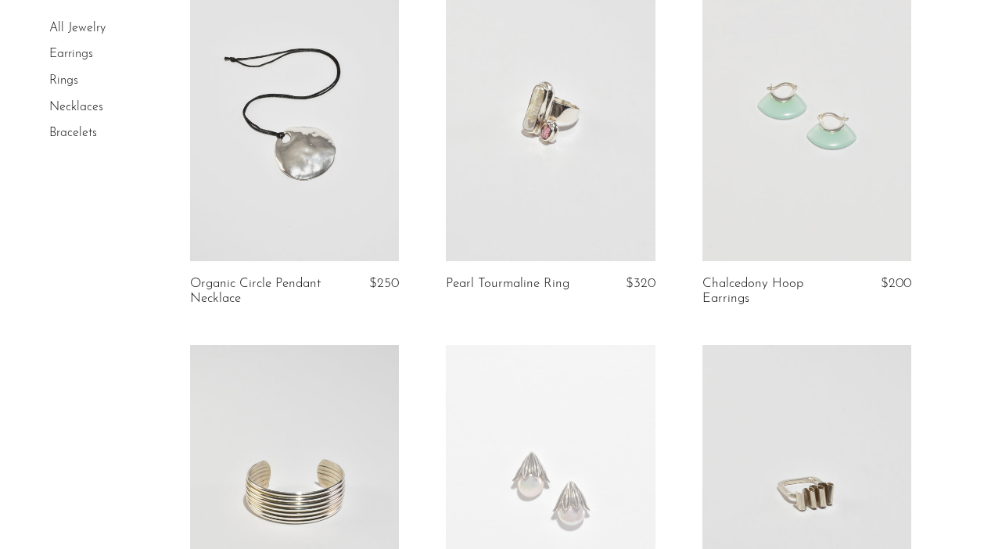
click at [555, 185] on link at bounding box center [550, 115] width 209 height 293
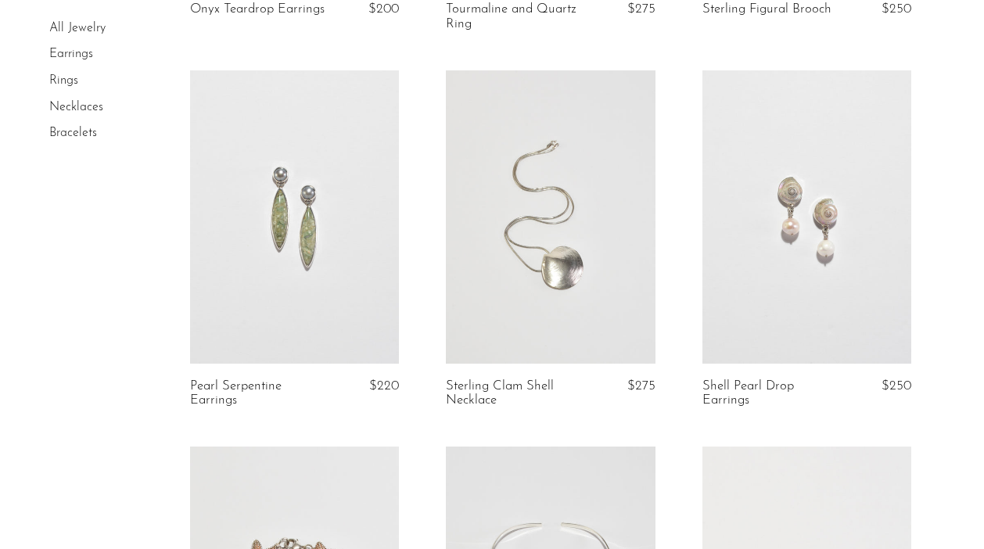
scroll to position [1604, 0]
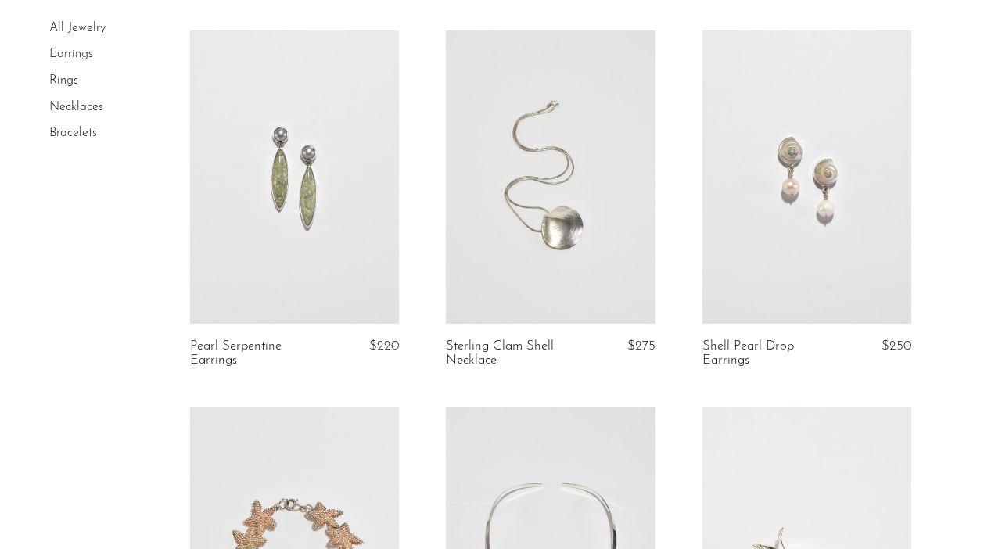
click at [568, 221] on link at bounding box center [550, 177] width 209 height 293
click at [797, 175] on link at bounding box center [806, 177] width 209 height 293
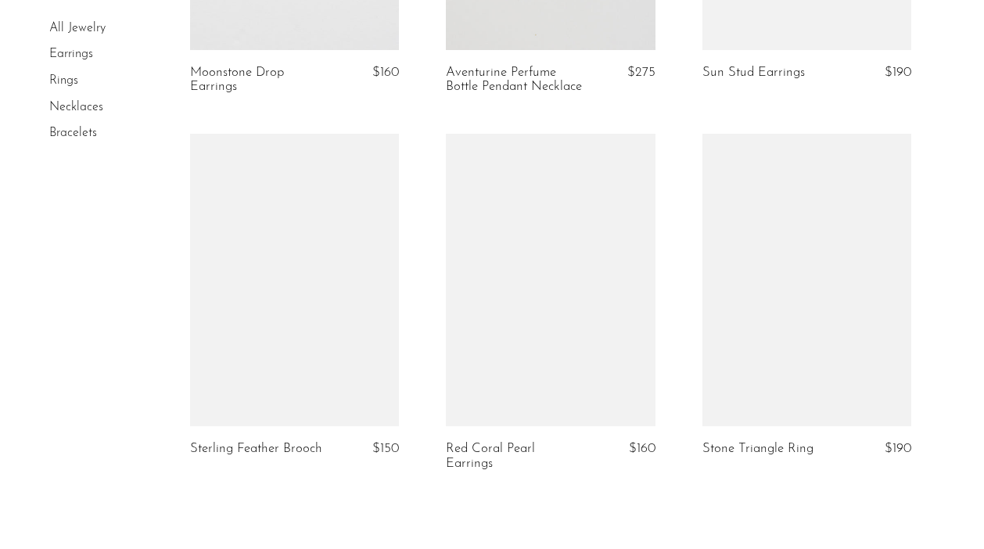
scroll to position [4475, 0]
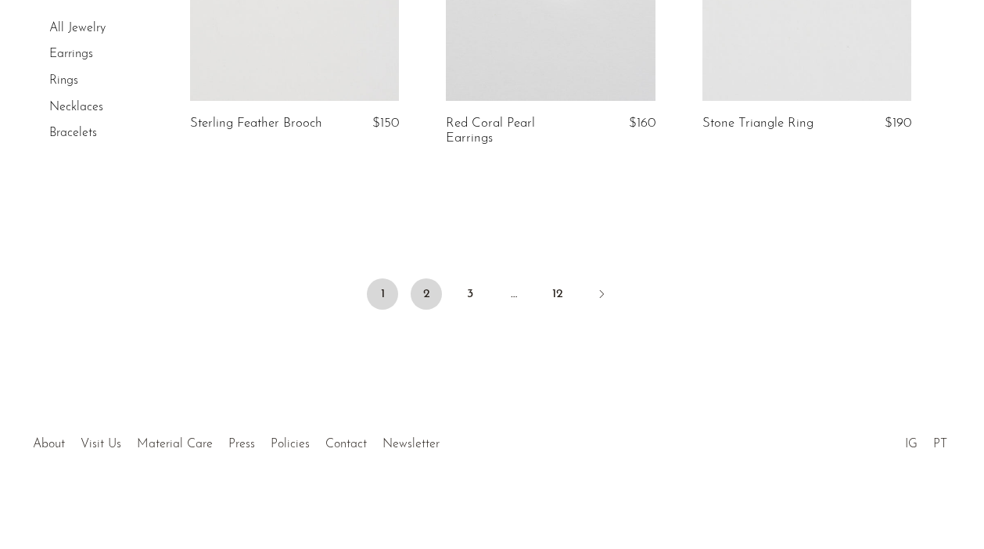
click at [433, 302] on link "2" at bounding box center [426, 293] width 31 height 31
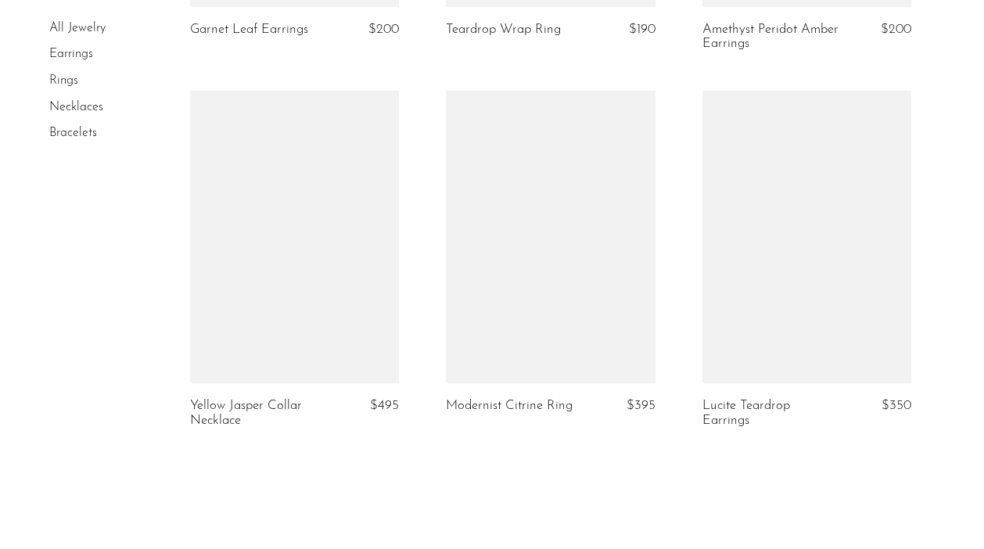
scroll to position [4475, 0]
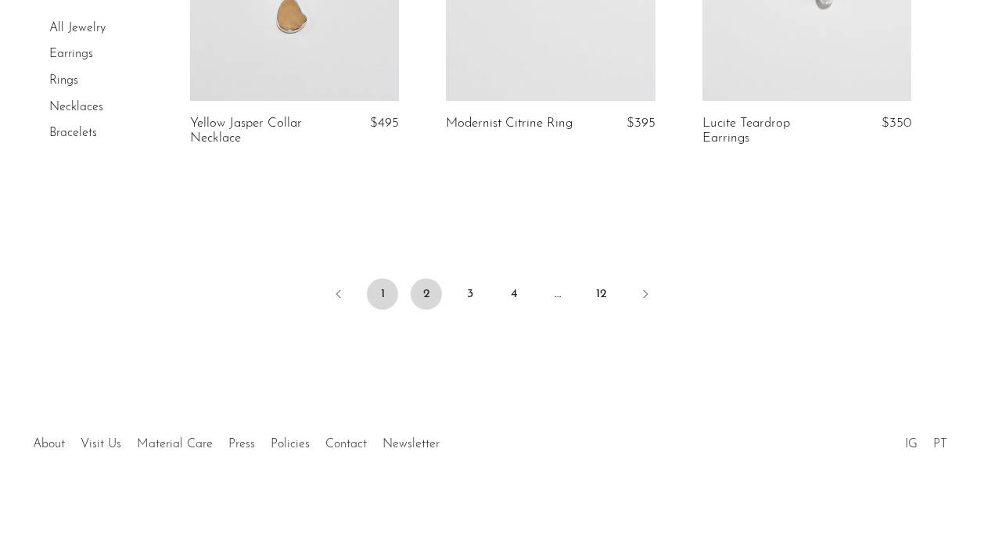
click at [380, 299] on link "1" at bounding box center [382, 293] width 31 height 31
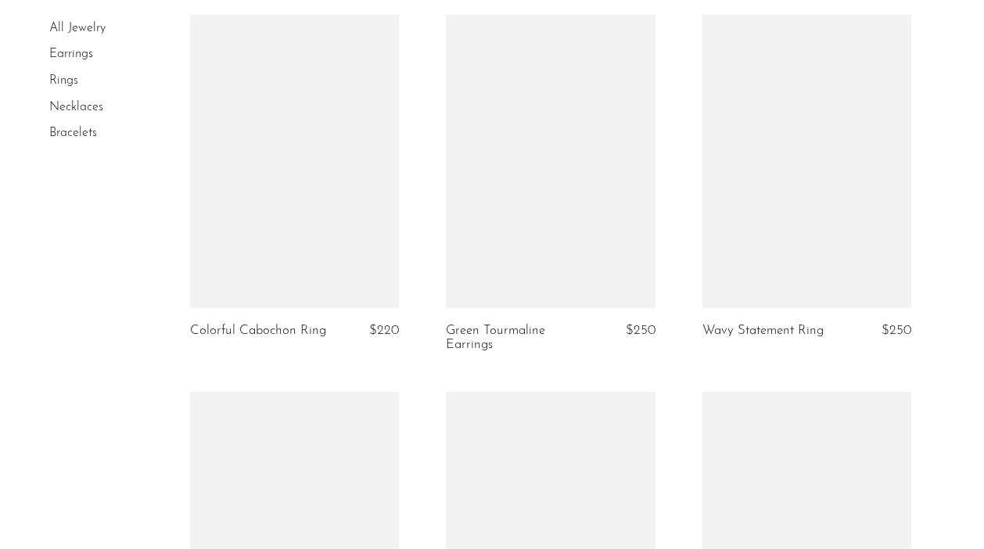
scroll to position [3500, 0]
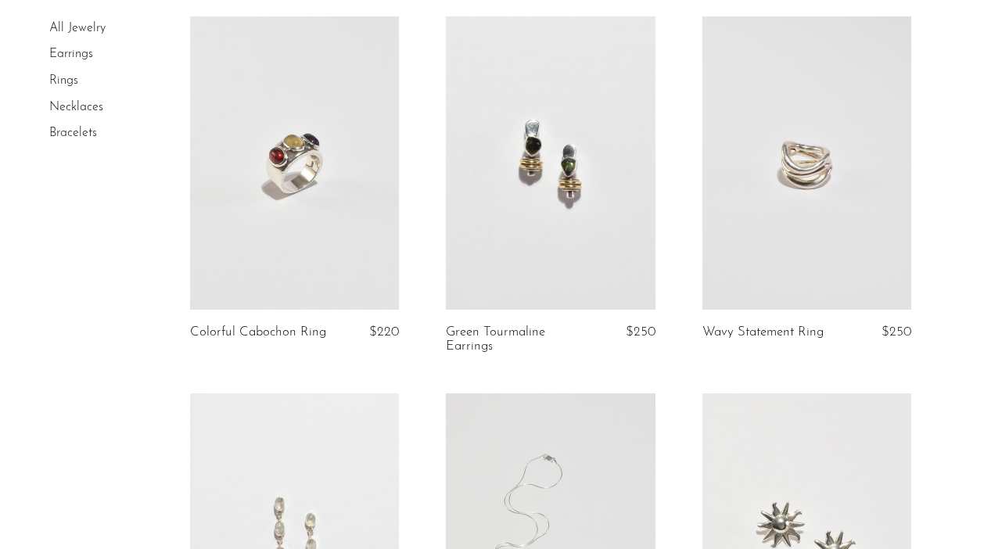
click at [325, 214] on link at bounding box center [294, 162] width 209 height 293
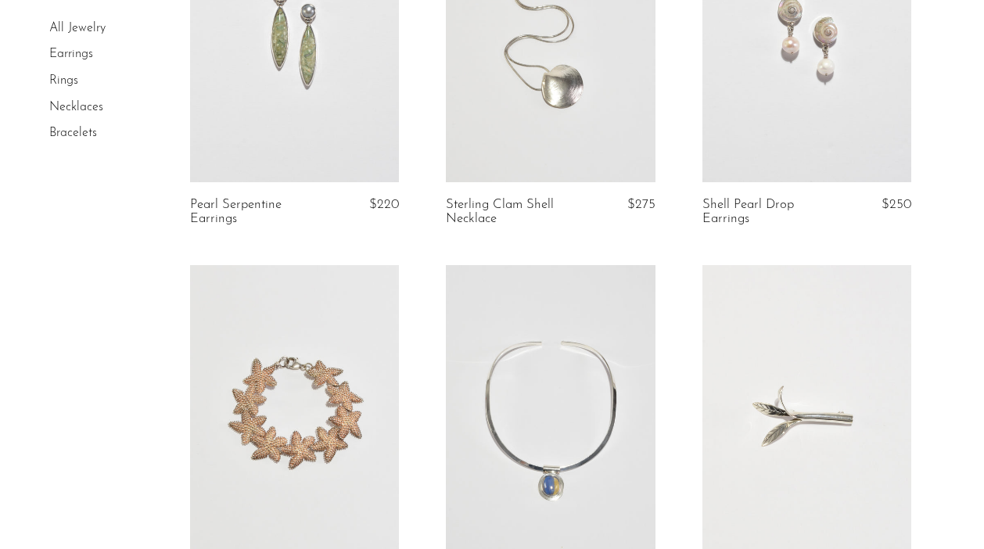
scroll to position [1760, 0]
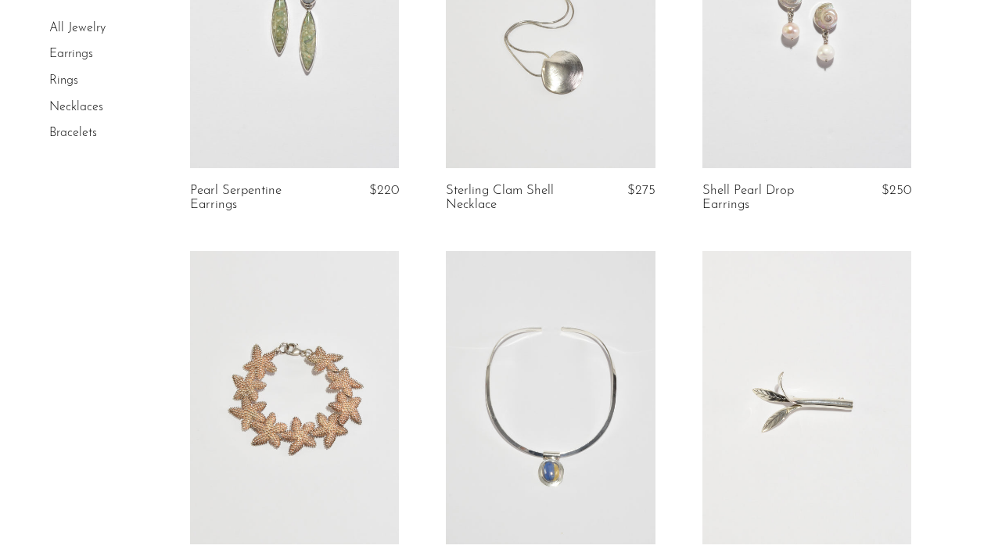
click at [307, 389] on link at bounding box center [294, 397] width 209 height 293
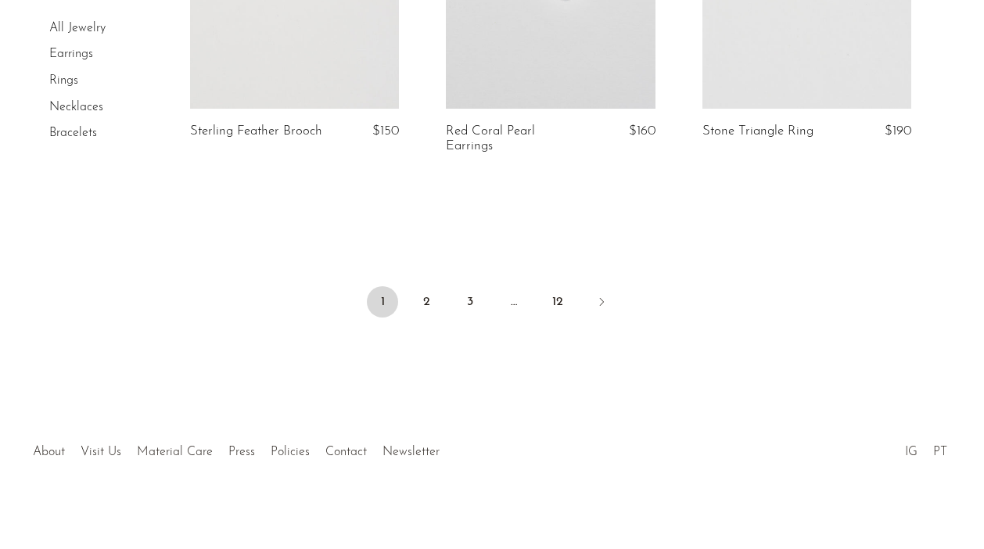
scroll to position [4454, 0]
click at [423, 309] on link "2" at bounding box center [426, 300] width 31 height 31
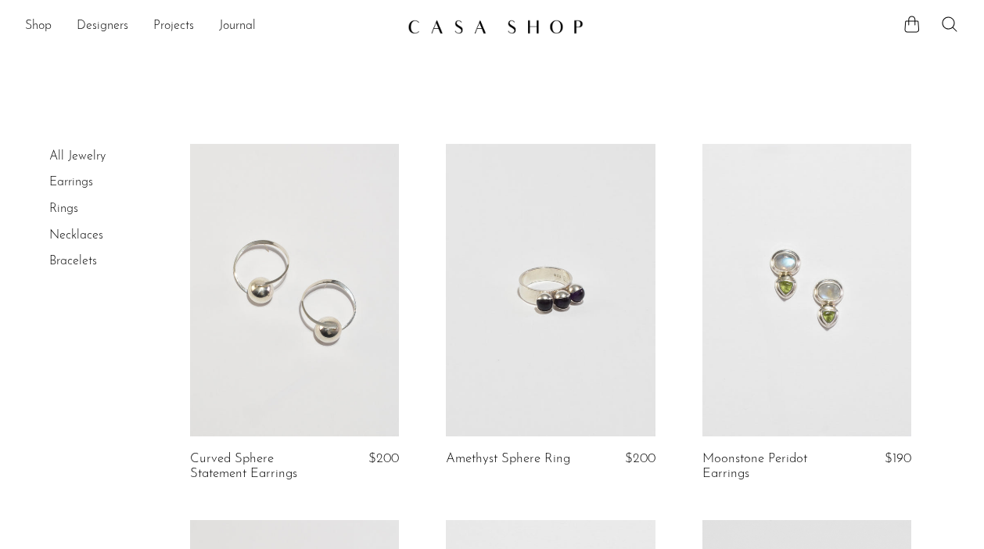
click at [571, 315] on link at bounding box center [550, 290] width 209 height 293
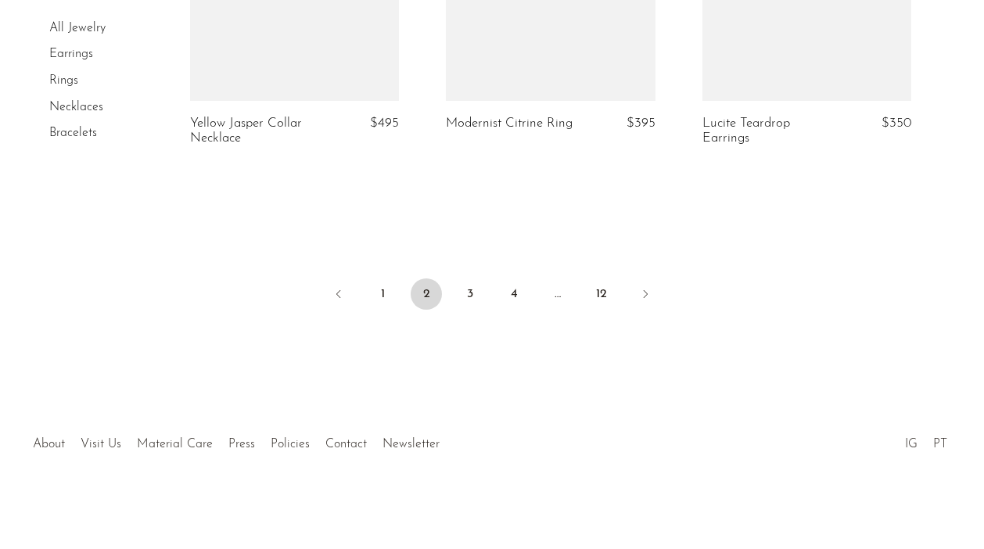
scroll to position [4475, 0]
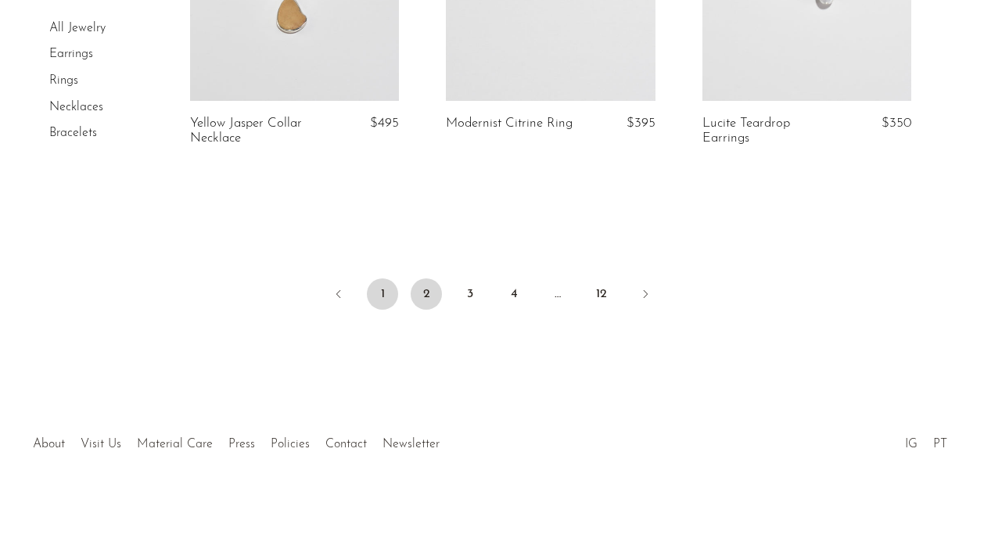
click at [375, 296] on link "1" at bounding box center [382, 293] width 31 height 31
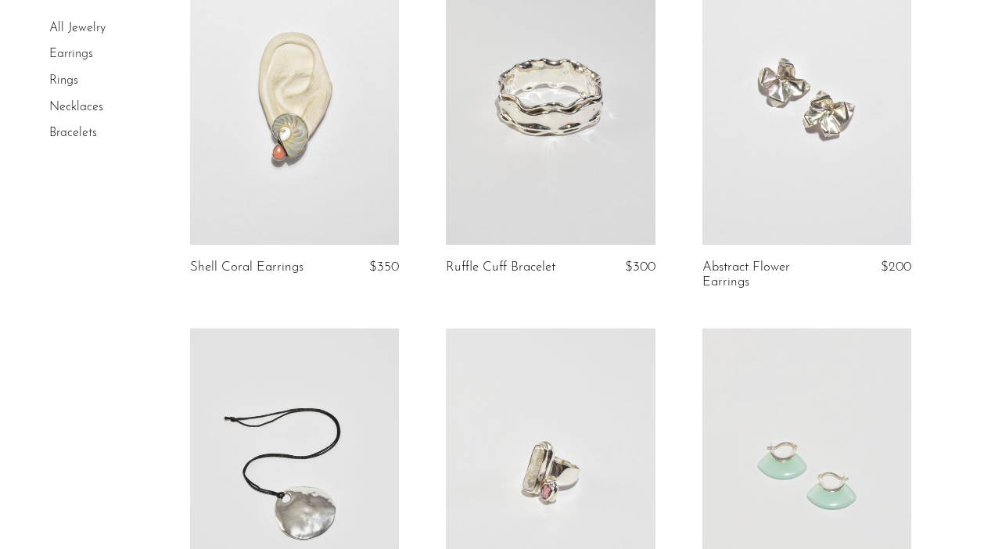
scroll to position [190, 0]
click at [883, 178] on link at bounding box center [806, 100] width 209 height 293
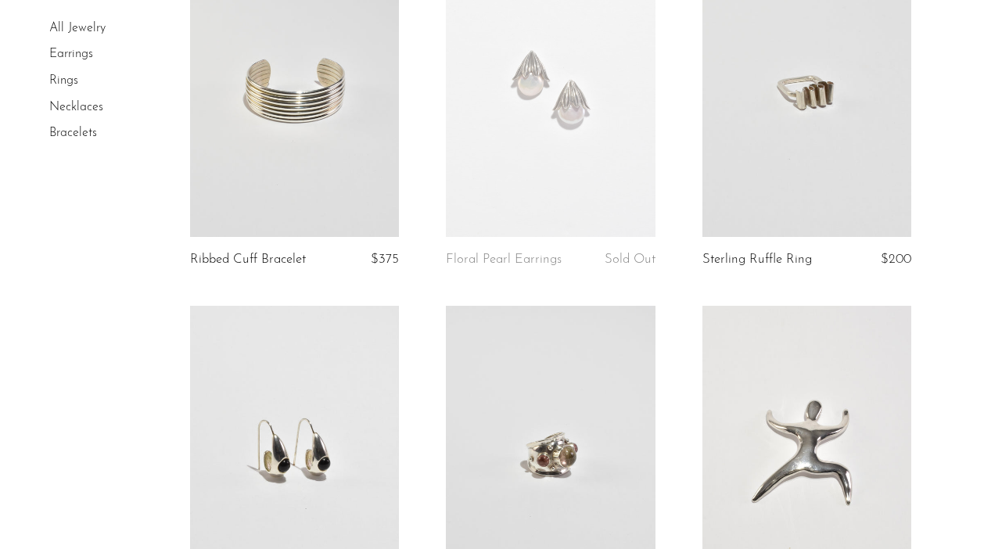
scroll to position [971, 0]
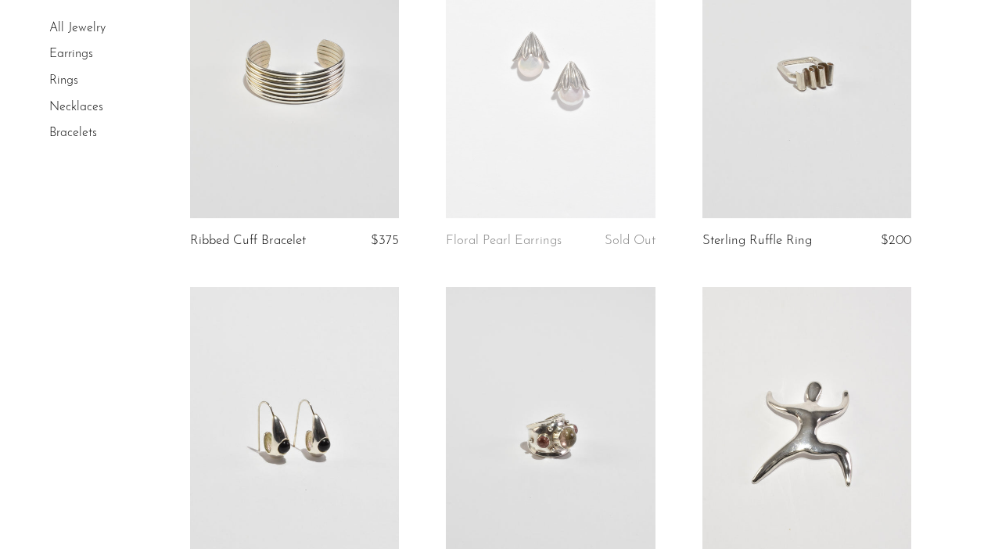
click at [293, 120] on link at bounding box center [294, 71] width 209 height 293
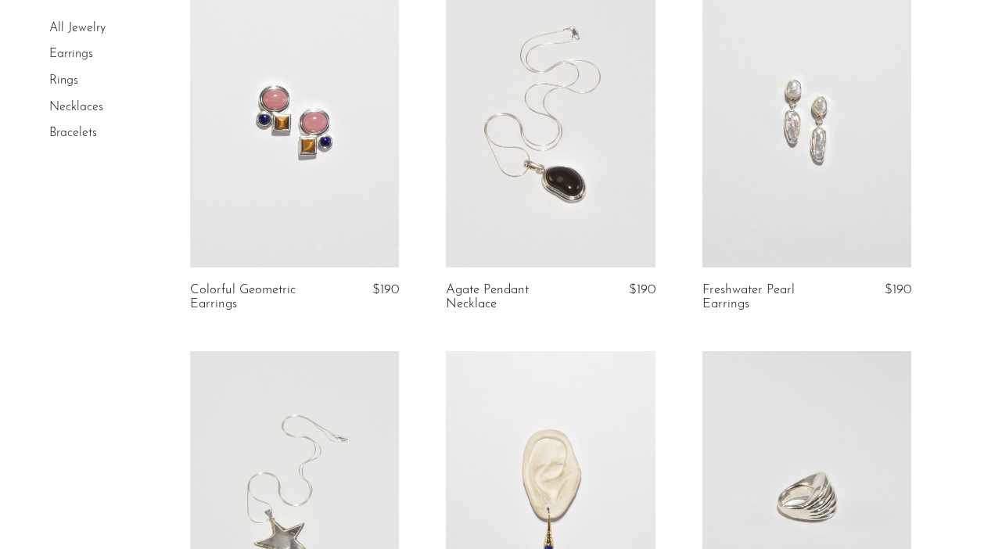
scroll to position [2415, 0]
click at [547, 174] on link at bounding box center [550, 119] width 209 height 293
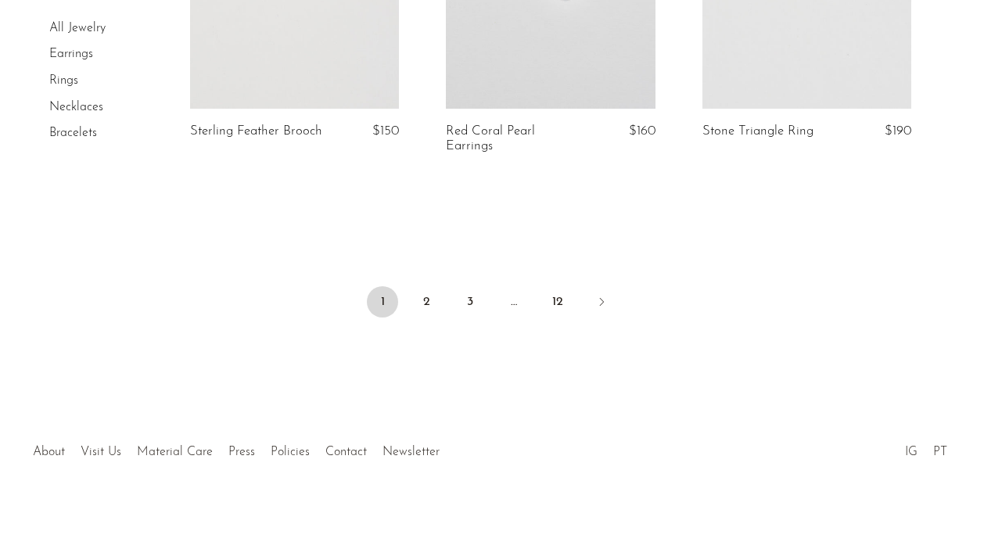
scroll to position [4459, 0]
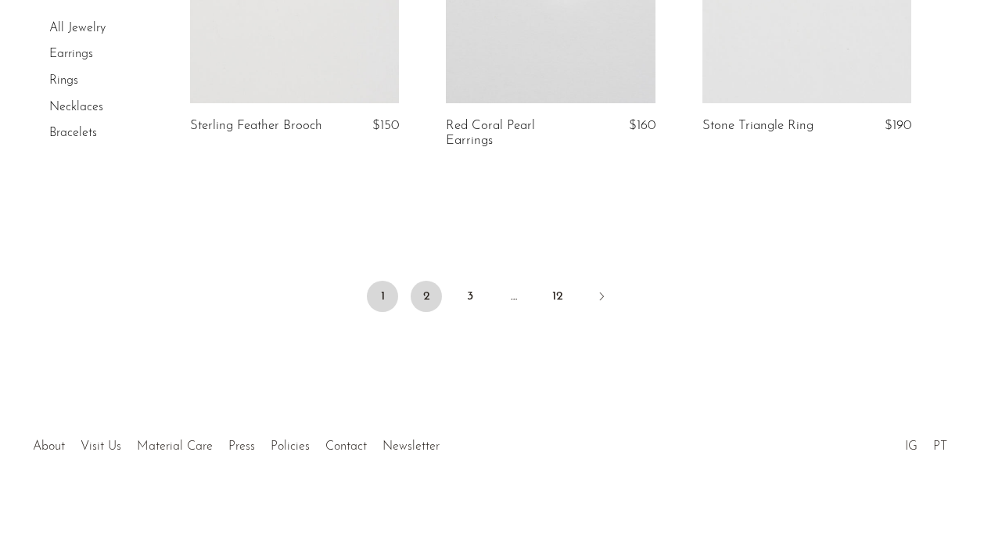
click at [422, 312] on link "2" at bounding box center [426, 296] width 31 height 31
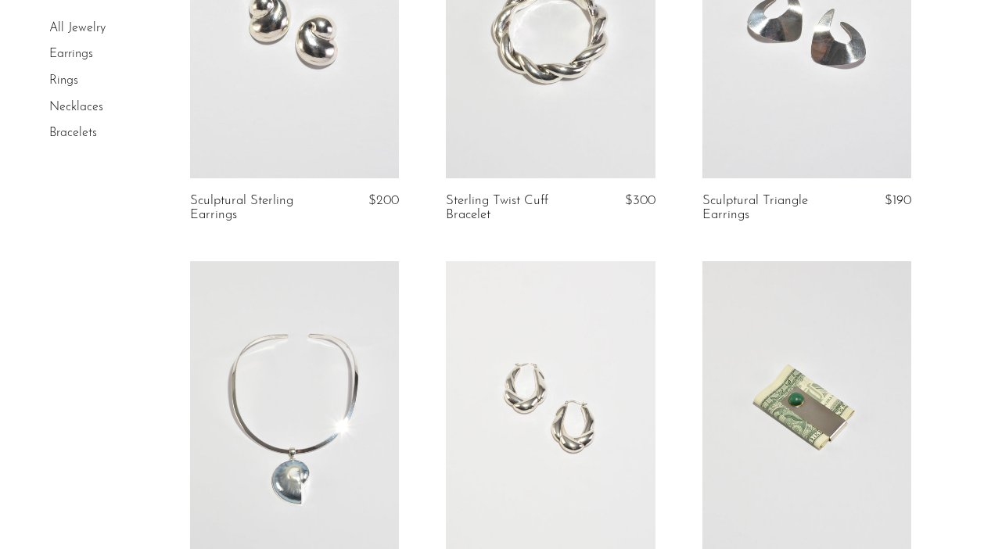
scroll to position [1014, 0]
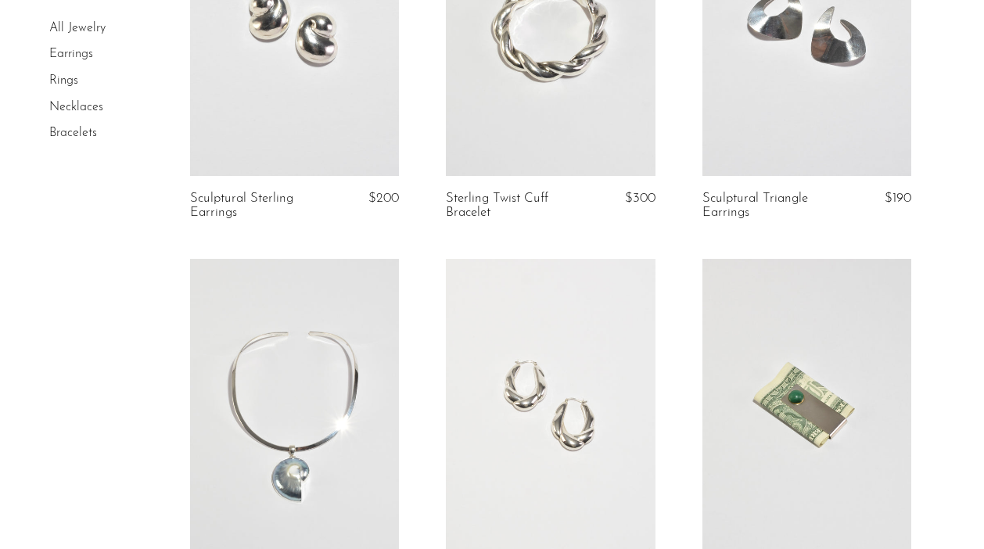
click at [307, 126] on link at bounding box center [294, 29] width 209 height 293
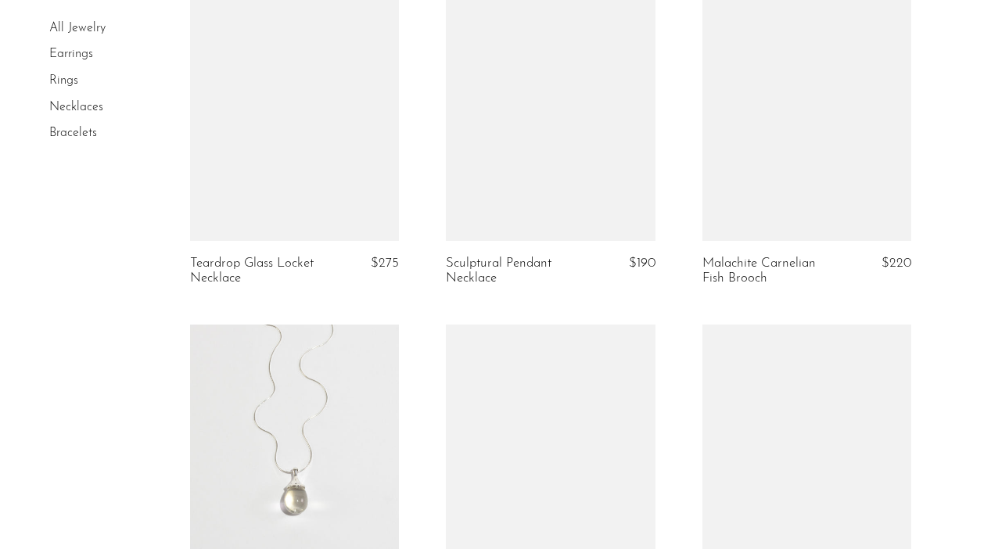
scroll to position [4475, 0]
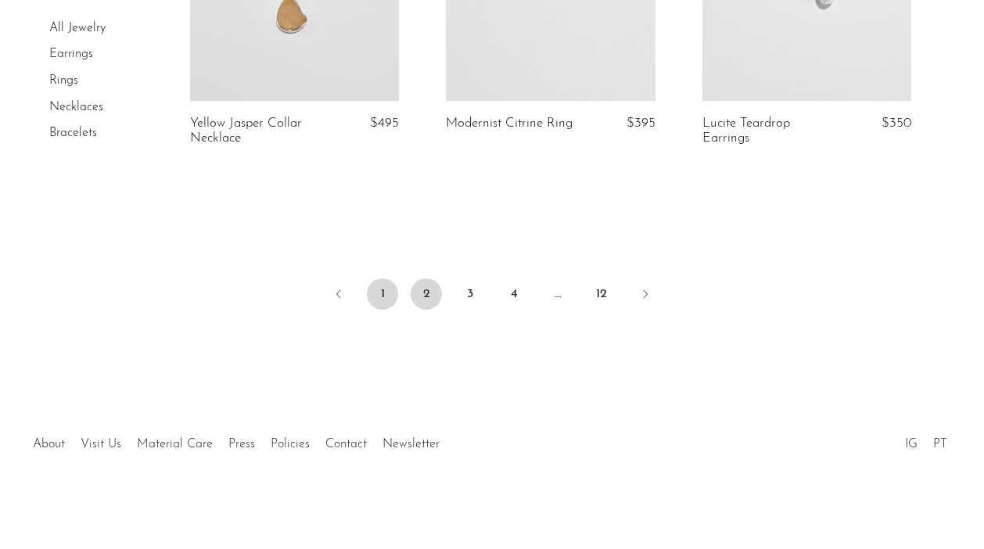
click at [381, 290] on link "1" at bounding box center [382, 293] width 31 height 31
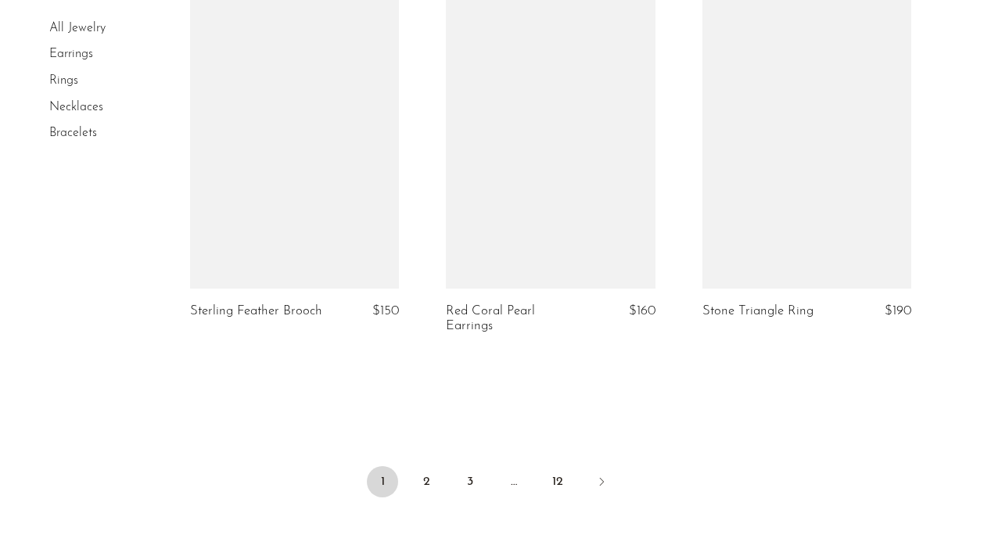
scroll to position [4278, 0]
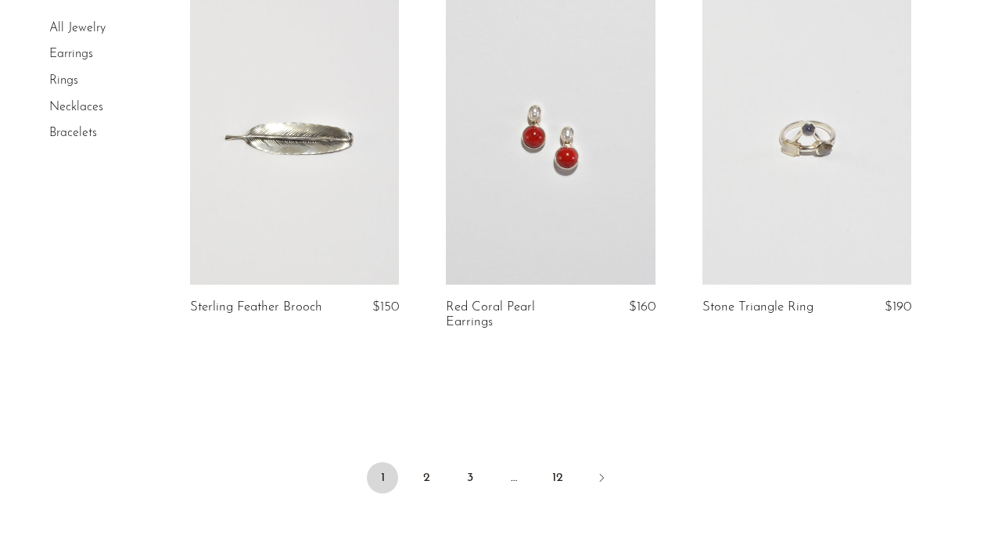
click at [328, 181] on link at bounding box center [294, 138] width 209 height 293
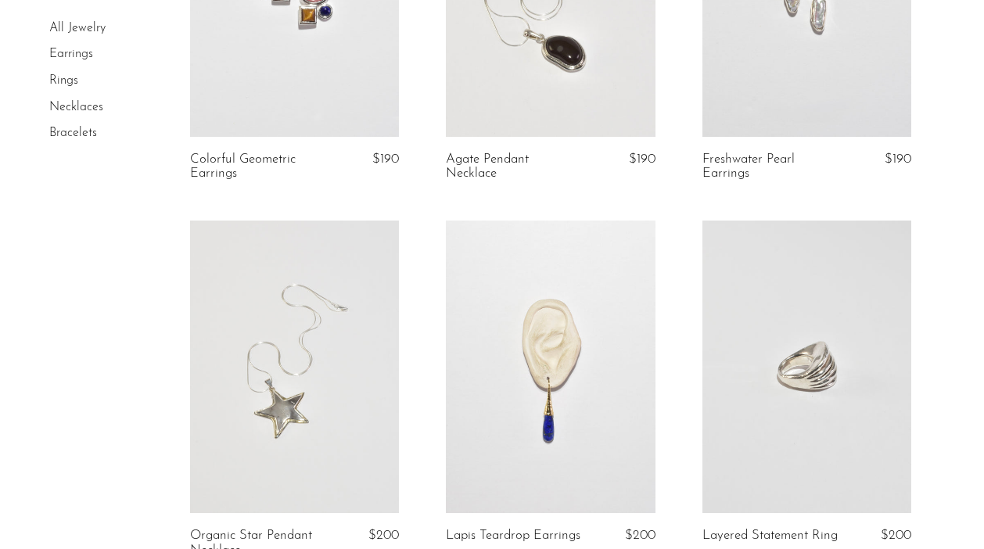
scroll to position [2547, 0]
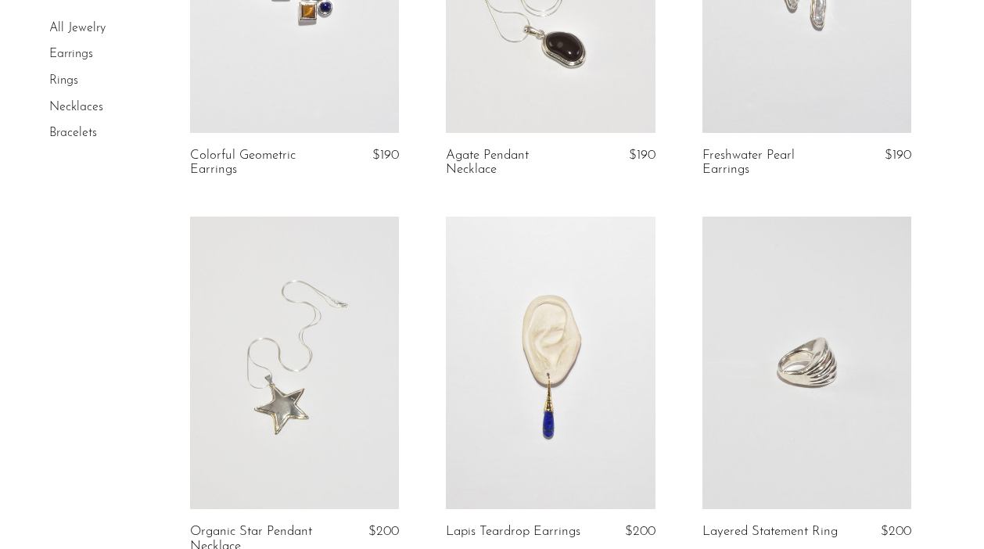
click at [308, 338] on link at bounding box center [294, 363] width 209 height 293
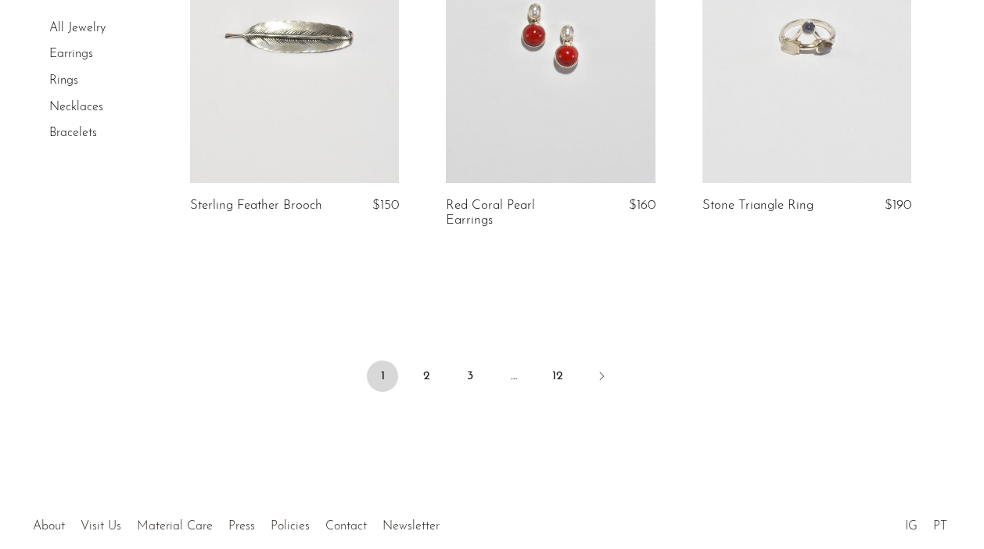
scroll to position [4475, 0]
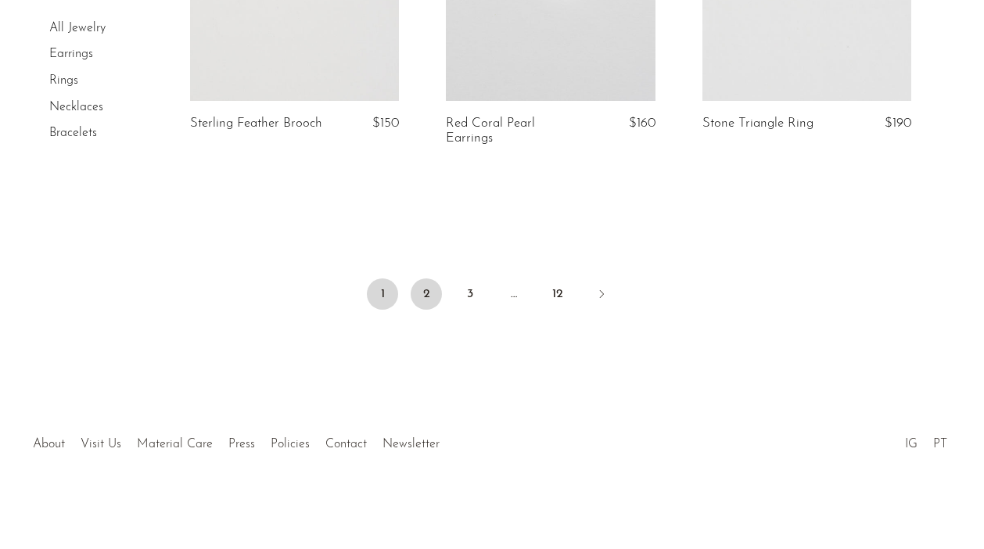
click at [434, 295] on link "2" at bounding box center [426, 293] width 31 height 31
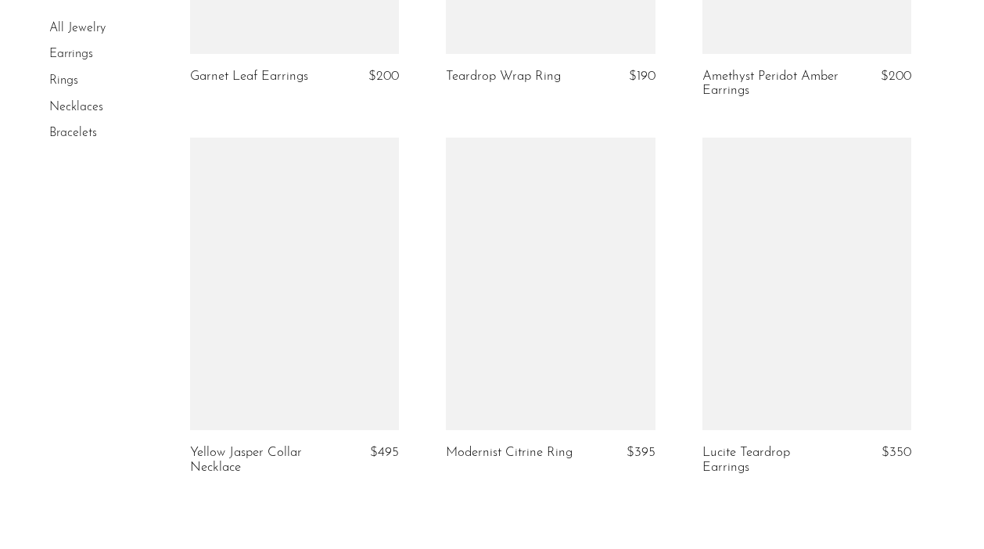
scroll to position [4475, 0]
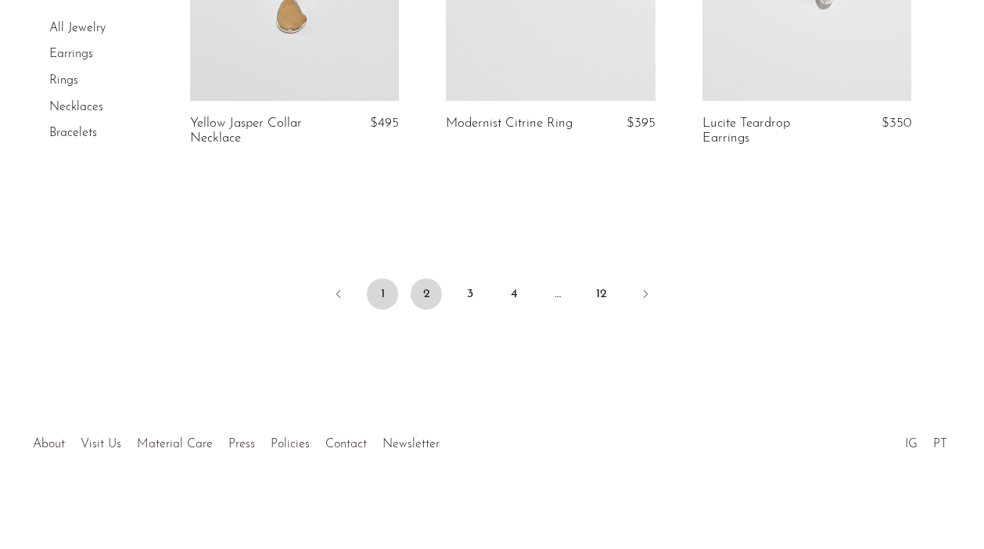
click at [386, 295] on link "1" at bounding box center [382, 293] width 31 height 31
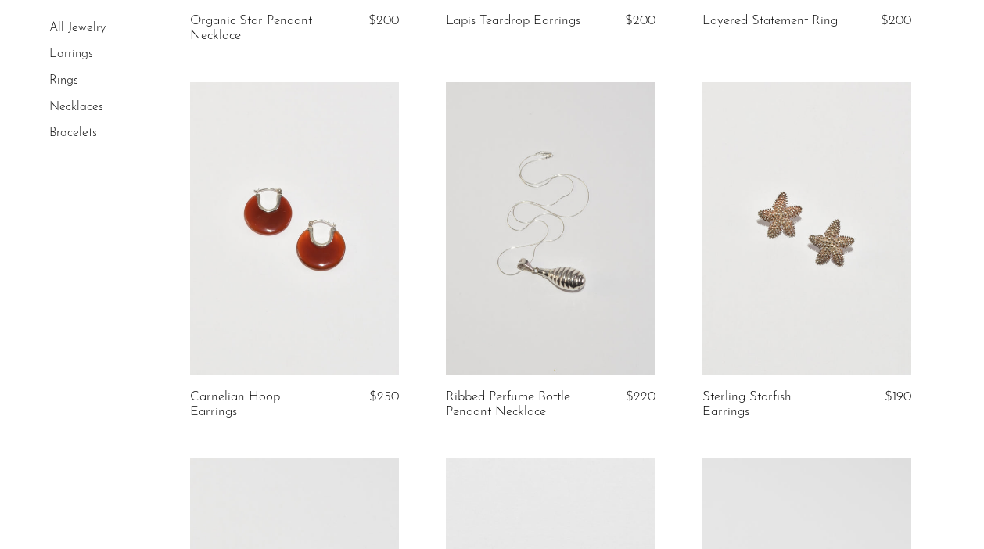
scroll to position [3143, 0]
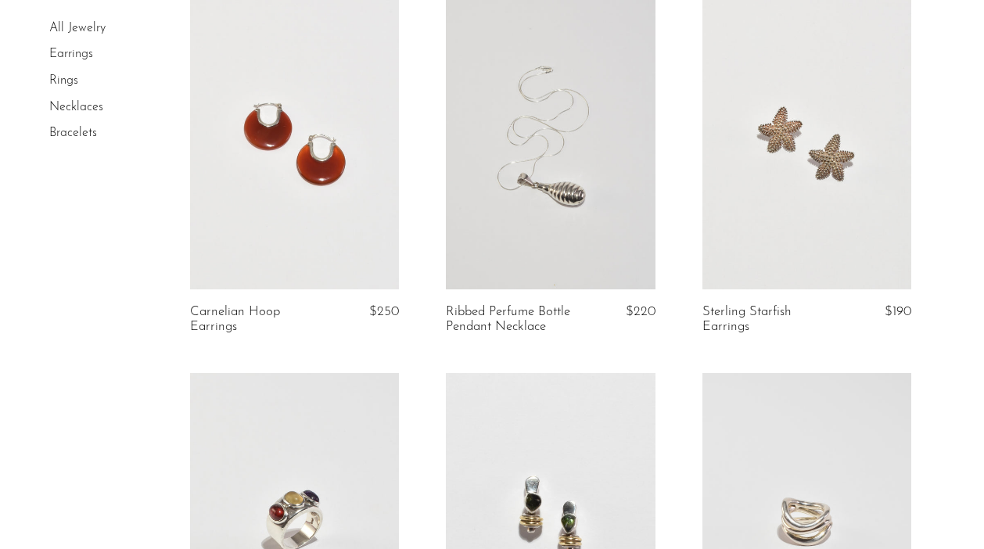
click at [314, 215] on link at bounding box center [294, 143] width 209 height 293
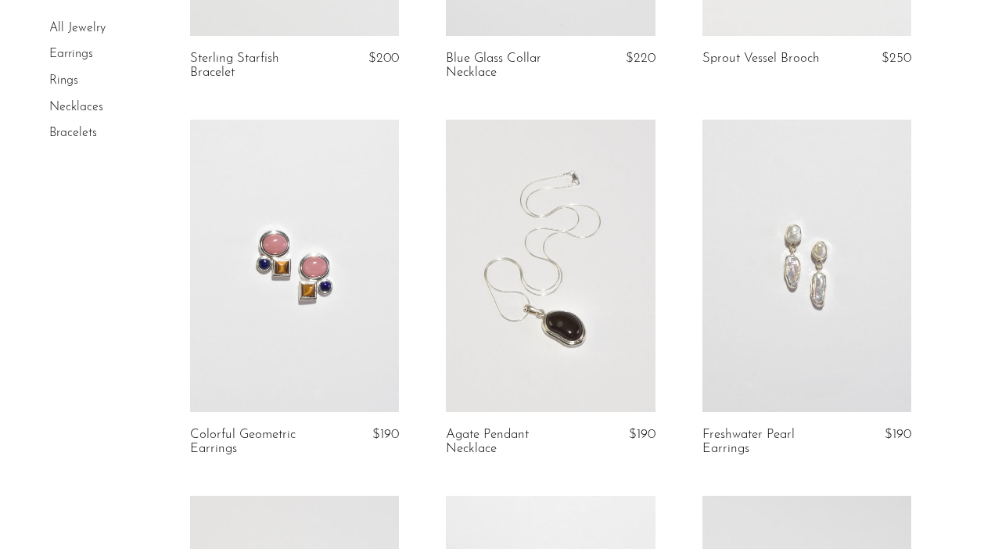
scroll to position [2292, 0]
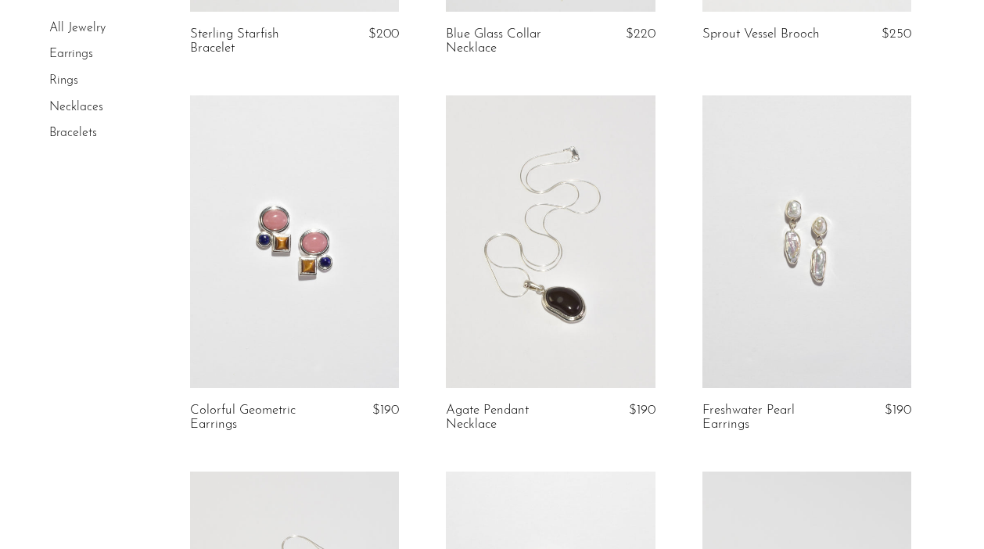
click at [338, 242] on link at bounding box center [294, 241] width 209 height 293
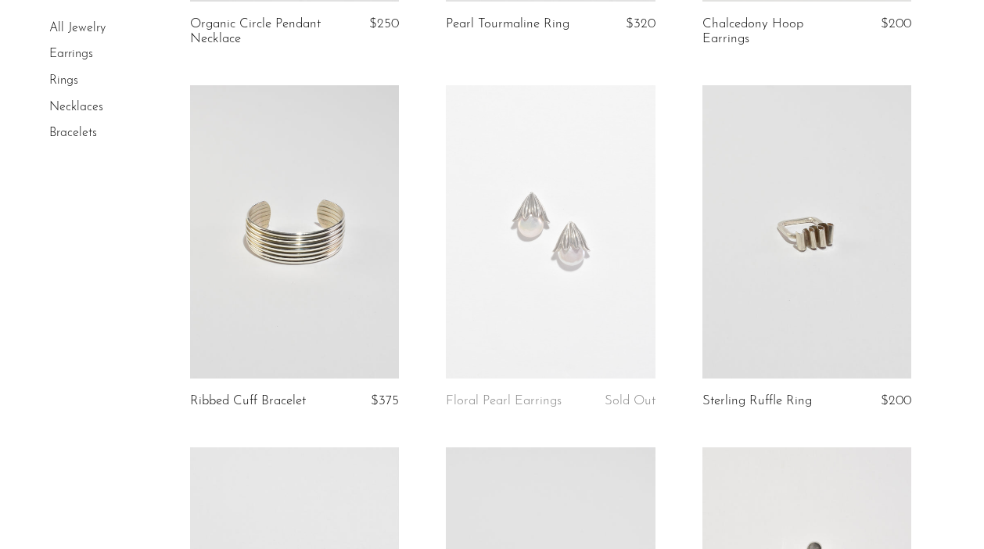
scroll to position [821, 0]
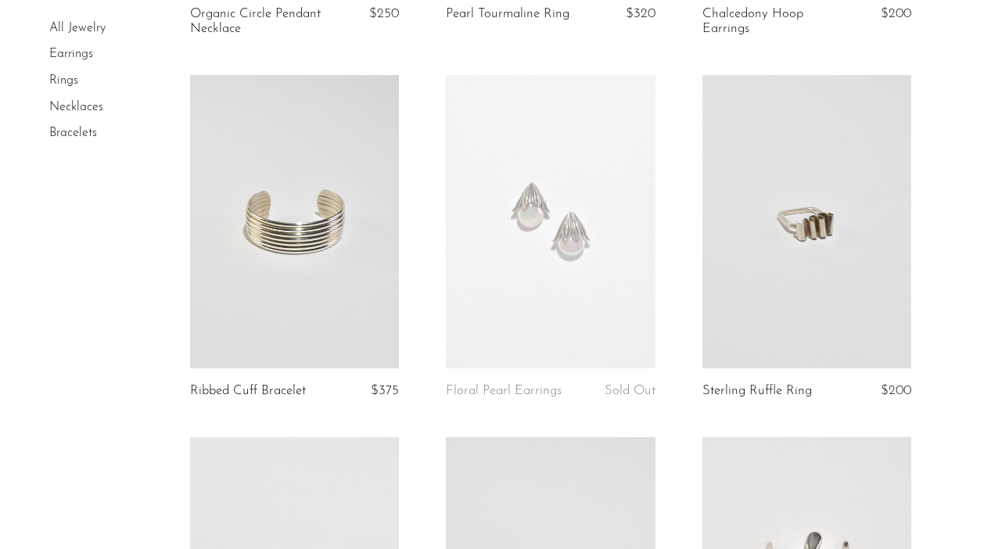
click at [556, 234] on link at bounding box center [550, 221] width 209 height 293
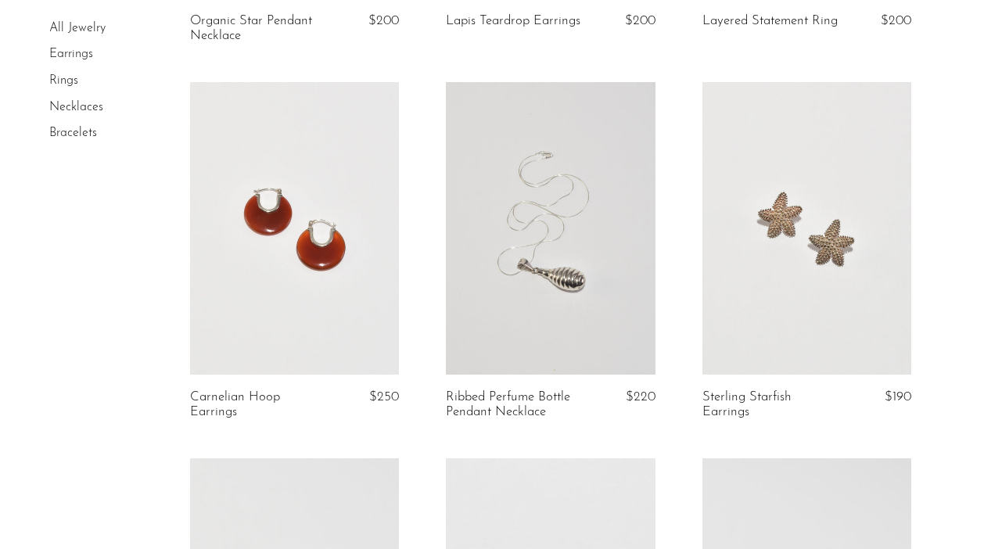
scroll to position [3060, 0]
click at [556, 285] on link at bounding box center [550, 227] width 209 height 293
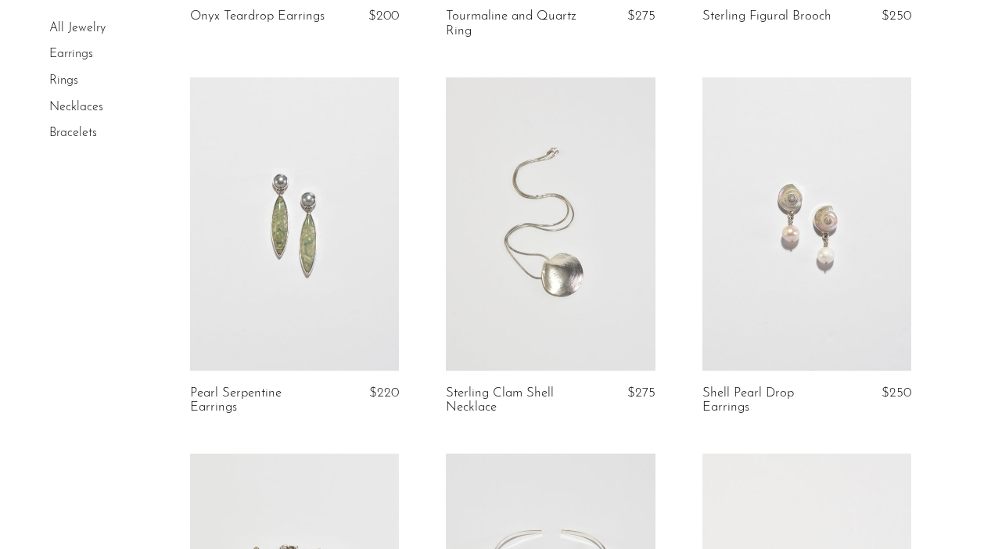
scroll to position [1563, 0]
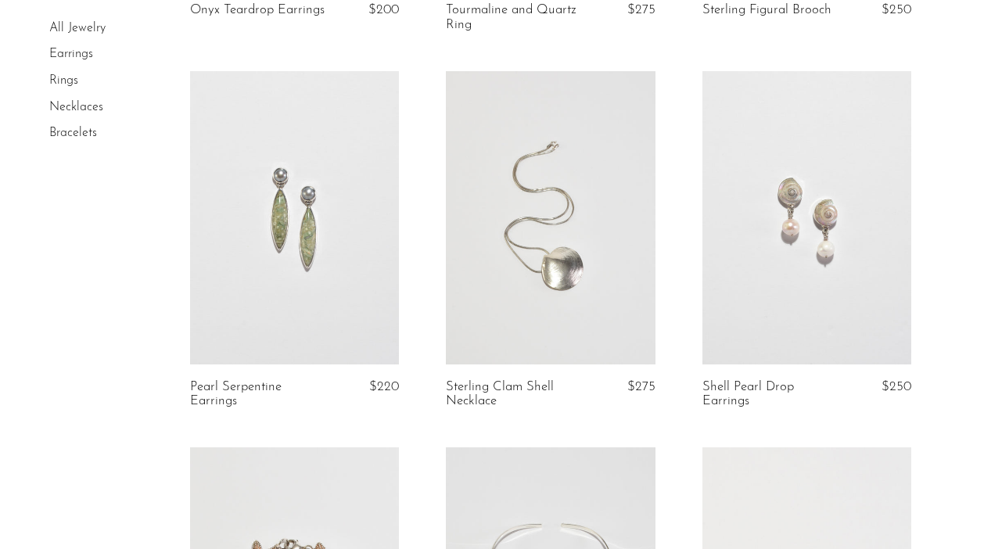
click at [768, 209] on link at bounding box center [806, 217] width 209 height 293
